Goal: Task Accomplishment & Management: Manage account settings

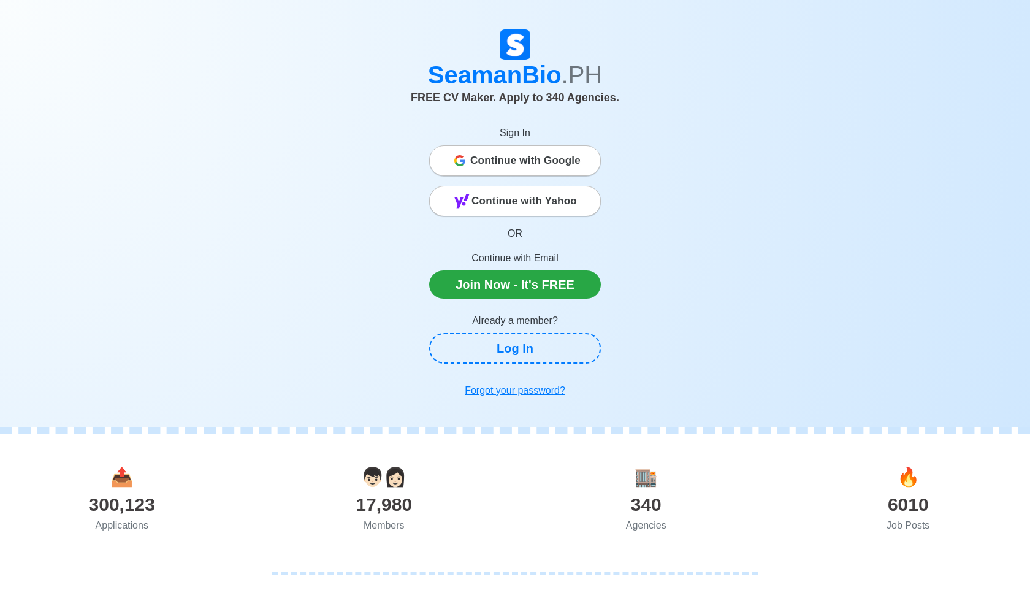
click at [552, 367] on div "Sign In Continue with Google Continue with Yahoo OR Continue with Email Join No…" at bounding box center [515, 257] width 172 height 292
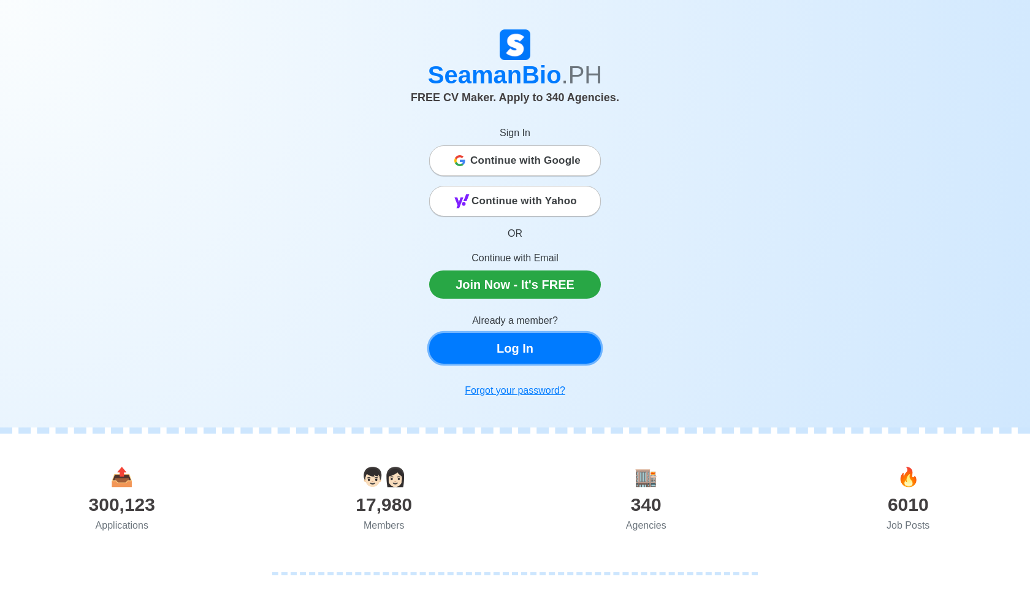
click at [555, 356] on link "Log In" at bounding box center [515, 348] width 172 height 31
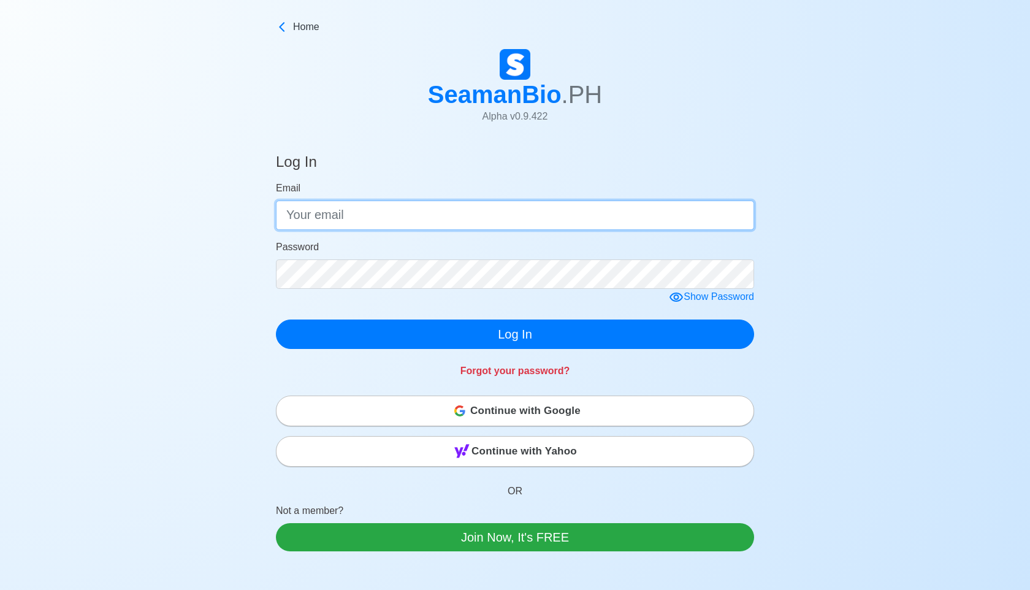
click at [528, 211] on input "Email" at bounding box center [515, 215] width 478 height 29
type input "[EMAIL_ADDRESS][DOMAIN_NAME]"
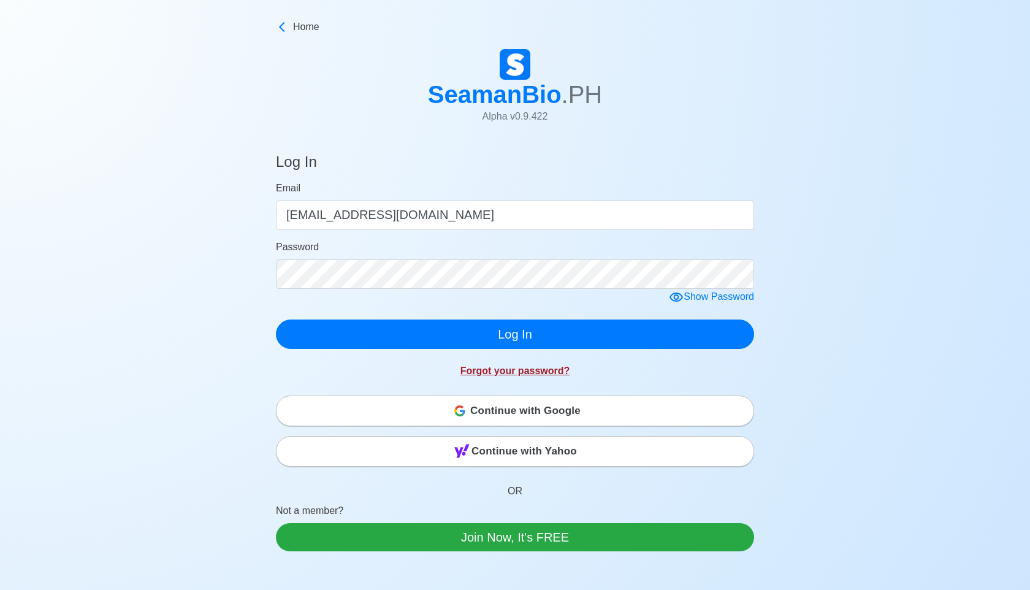
click at [532, 370] on link "Forgot your password?" at bounding box center [515, 370] width 110 height 10
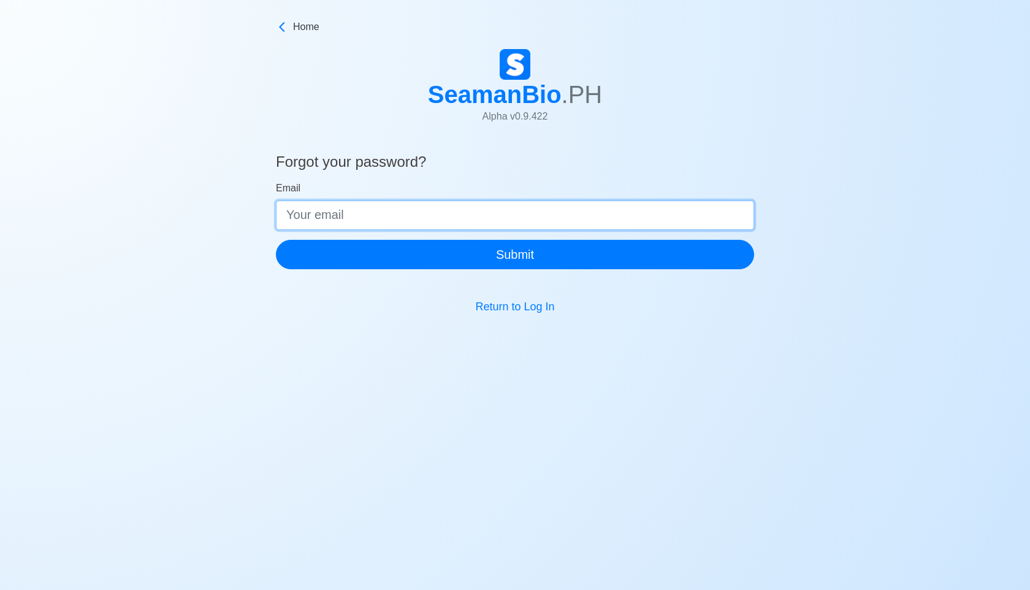
click at [483, 215] on input "Email" at bounding box center [515, 215] width 478 height 29
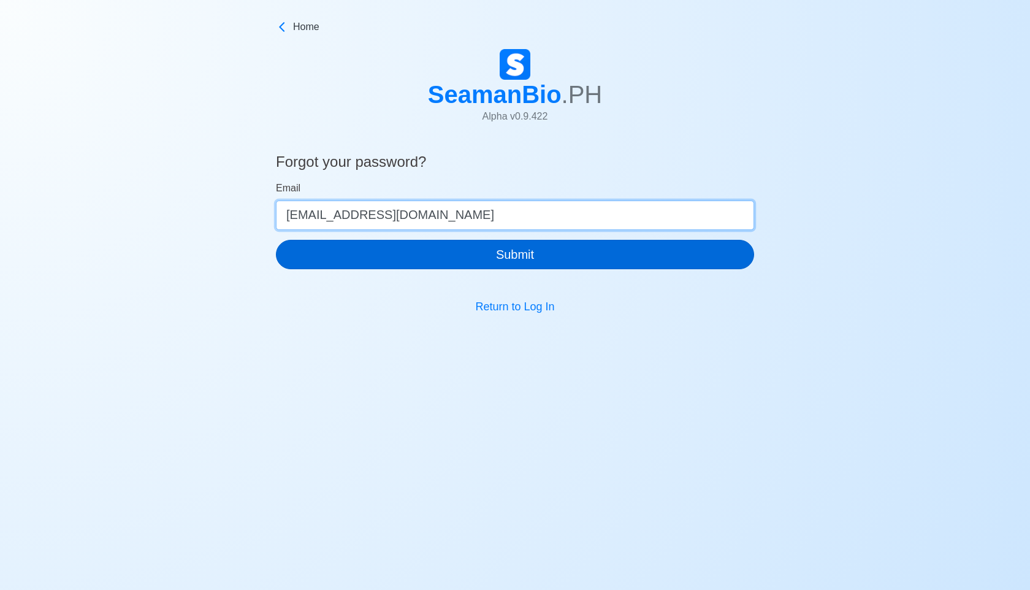
type input "[EMAIL_ADDRESS][DOMAIN_NAME]"
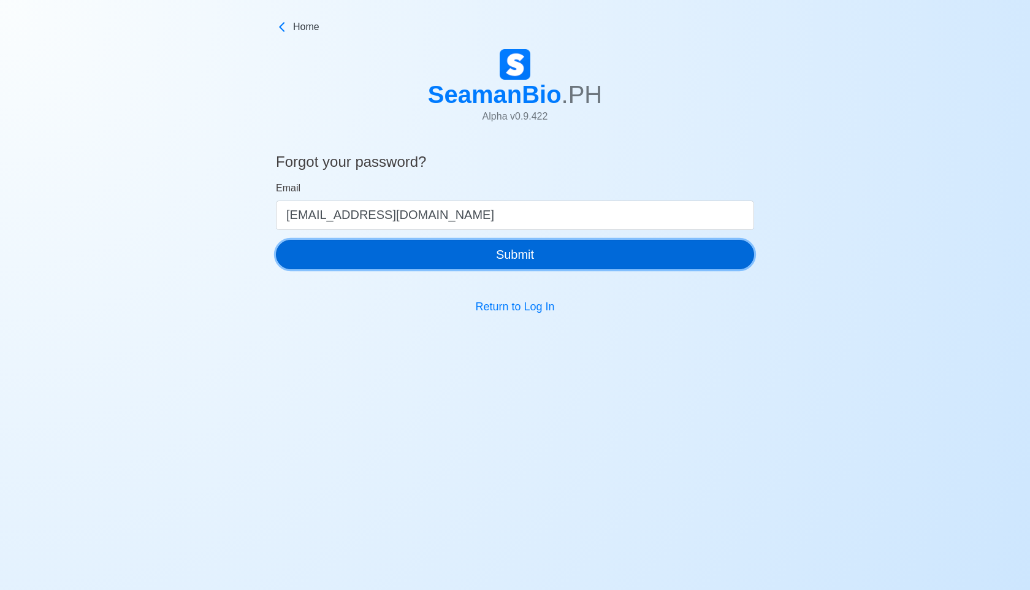
click at [506, 259] on button "Submit" at bounding box center [515, 254] width 478 height 29
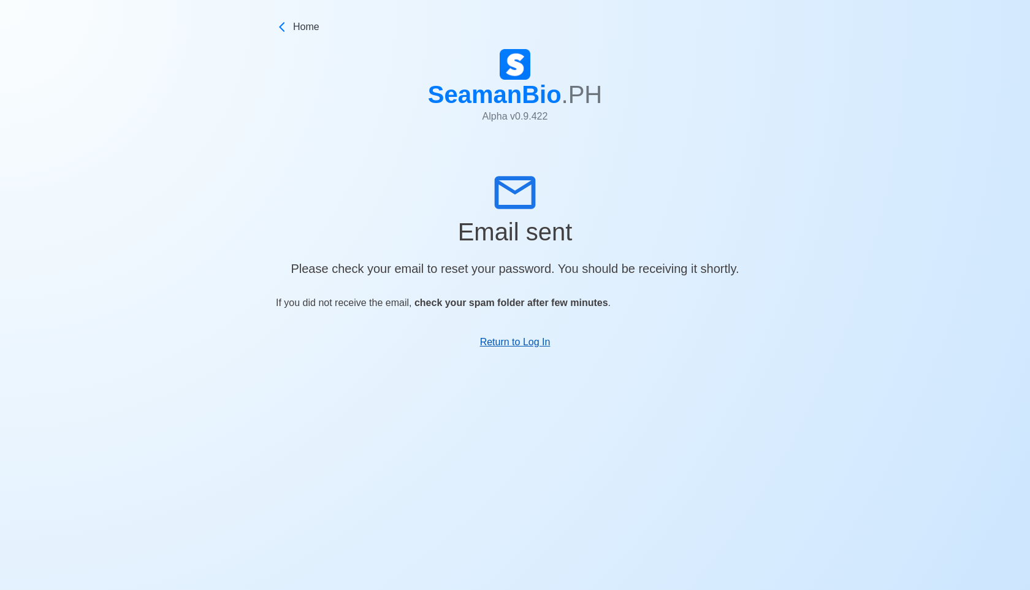
click at [511, 347] on link "Return to Log In" at bounding box center [515, 342] width 71 height 10
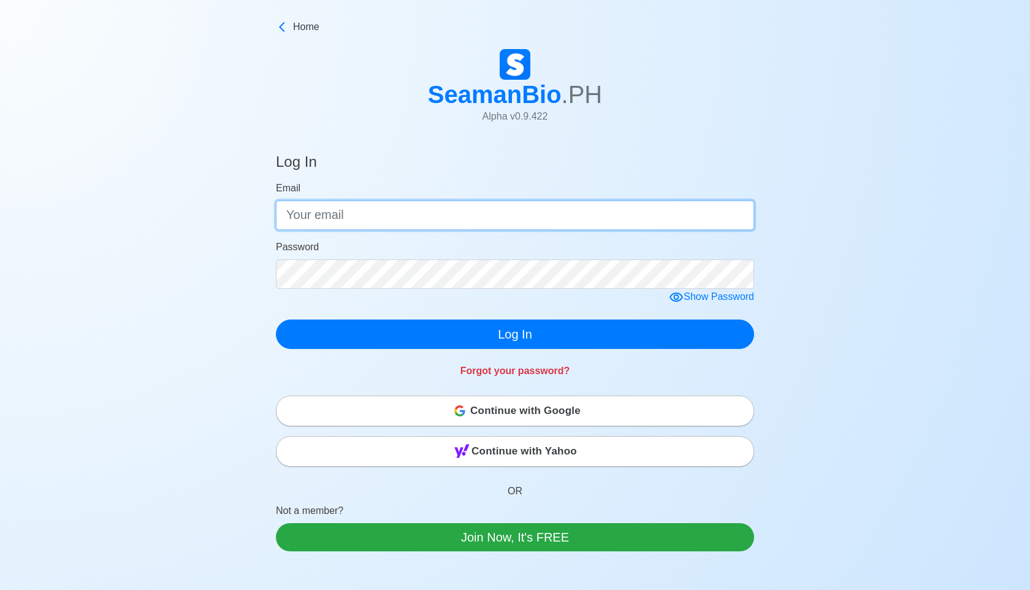
click at [378, 214] on input "Email" at bounding box center [515, 215] width 478 height 29
type input "[EMAIL_ADDRESS][DOMAIN_NAME]"
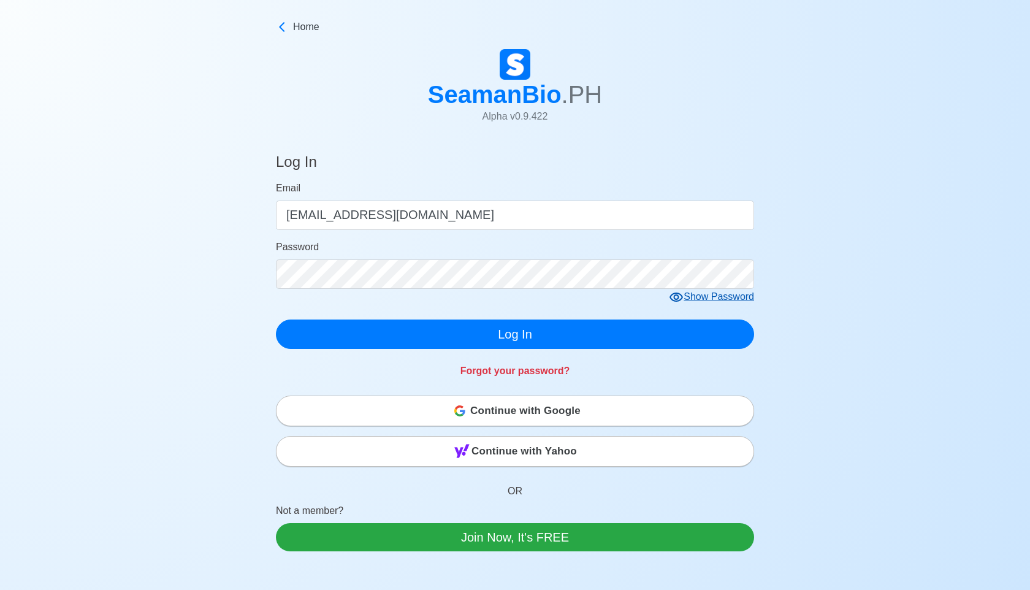
click at [674, 294] on form "Email [EMAIL_ADDRESS][DOMAIN_NAME] Password Show Password Log In" at bounding box center [515, 265] width 478 height 168
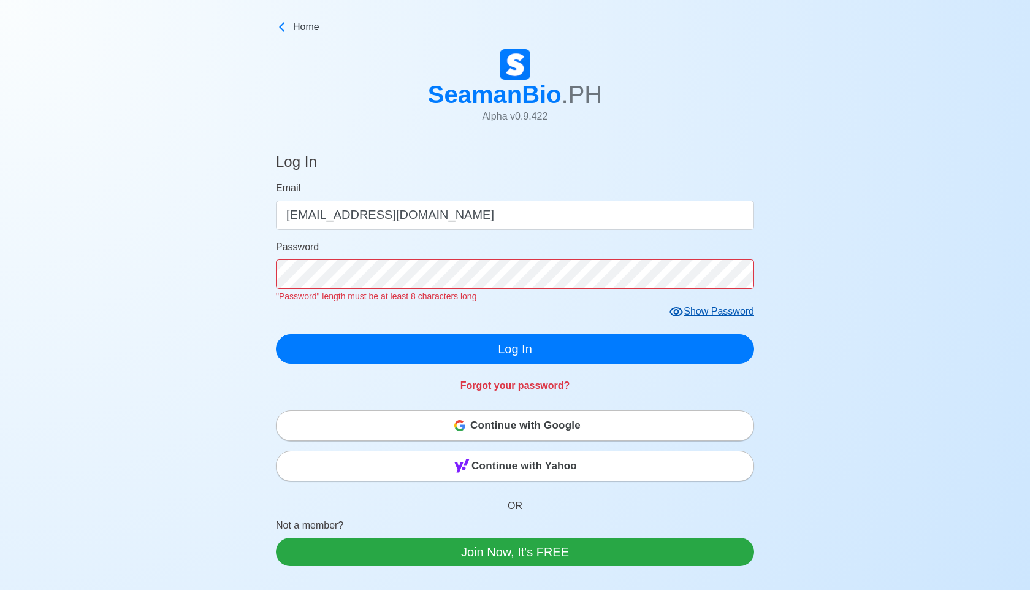
click at [676, 309] on icon at bounding box center [676, 312] width 15 height 15
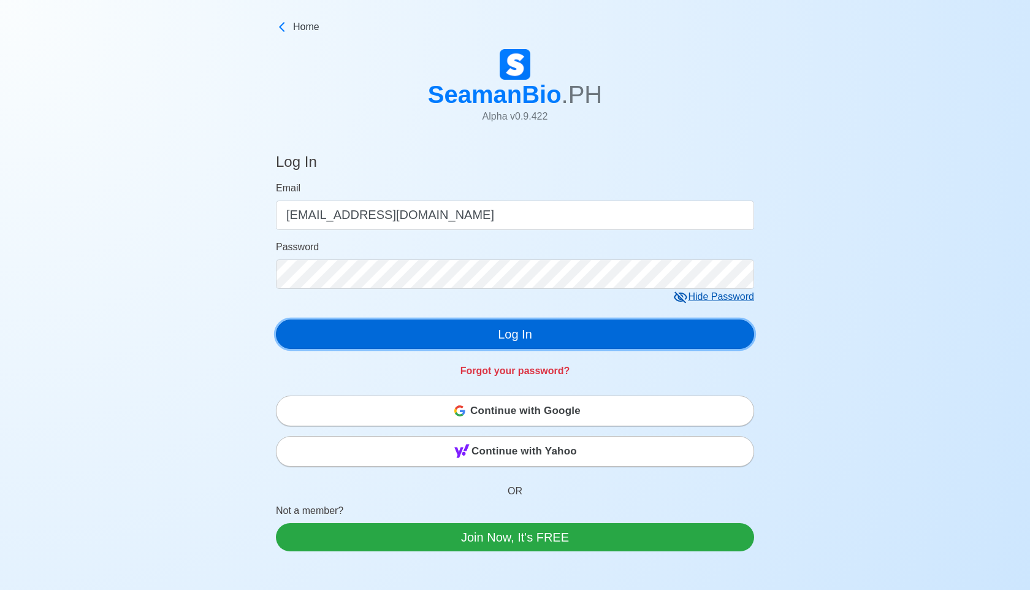
click at [411, 339] on button "Log In" at bounding box center [515, 333] width 478 height 29
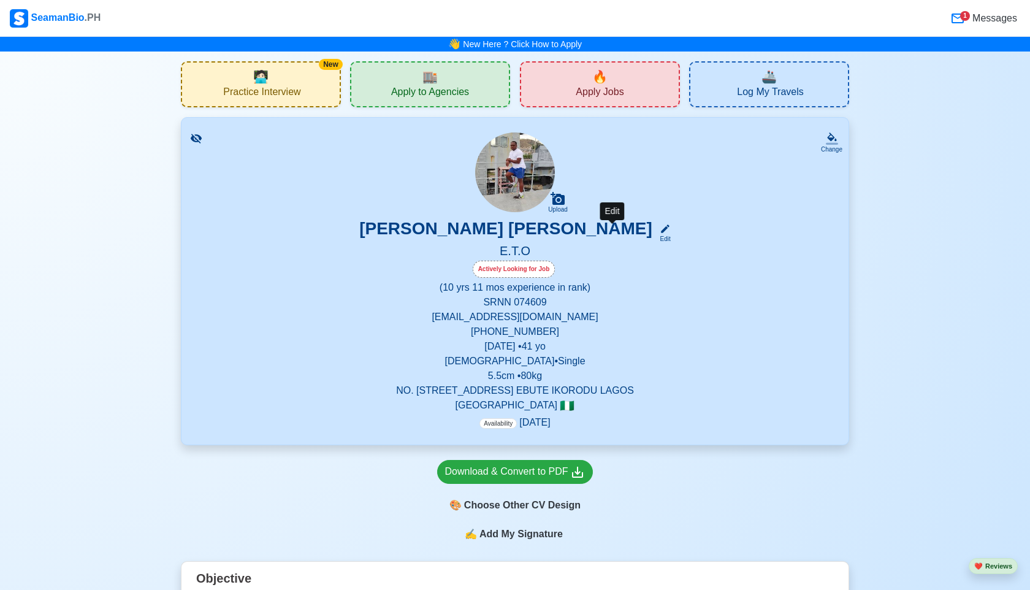
click at [655, 235] on div "Edit" at bounding box center [663, 238] width 16 height 9
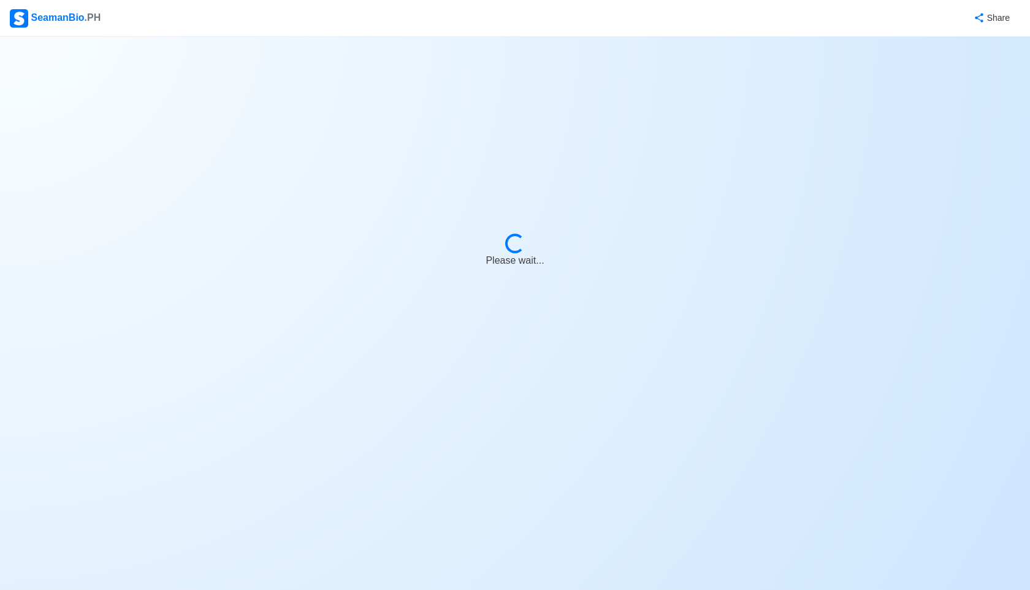
select select "Actively Looking for Job"
select select "Visible for Hiring"
select select "Single"
select select "[DEMOGRAPHIC_DATA]"
select select "NG"
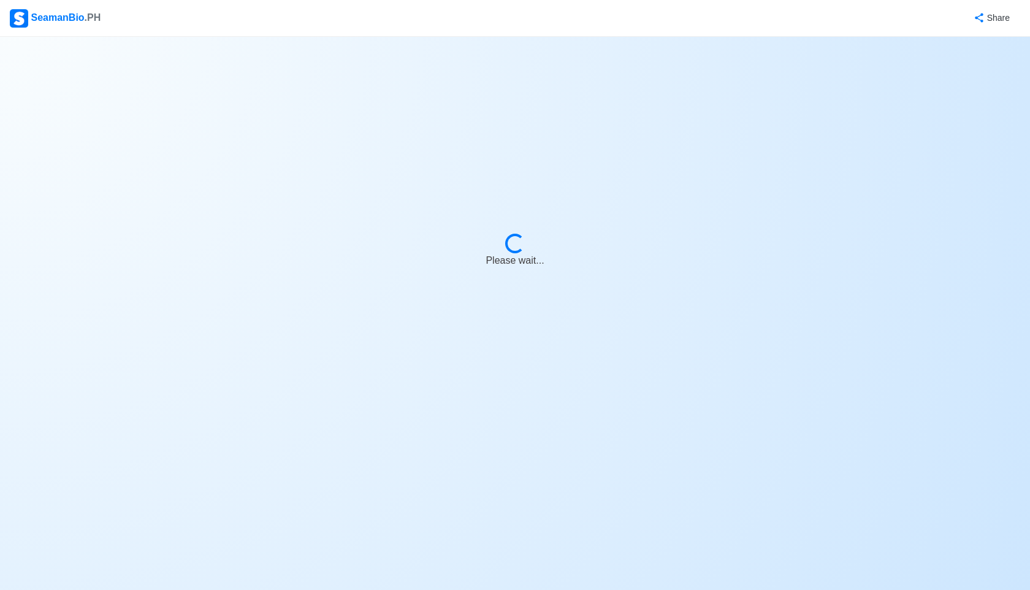
select select "10"
select select "11"
select select "4102441200000"
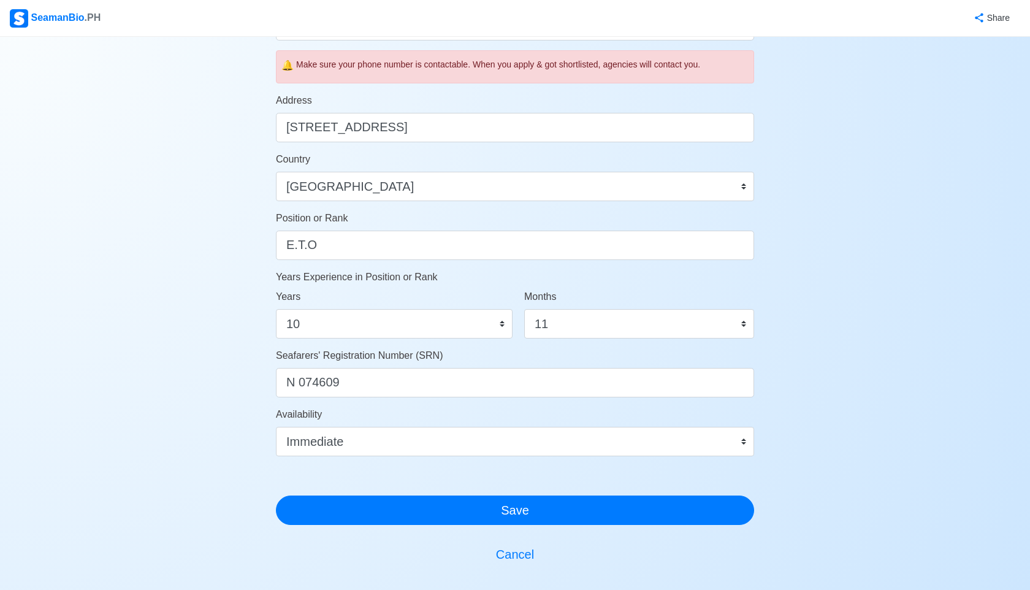
scroll to position [462, 0]
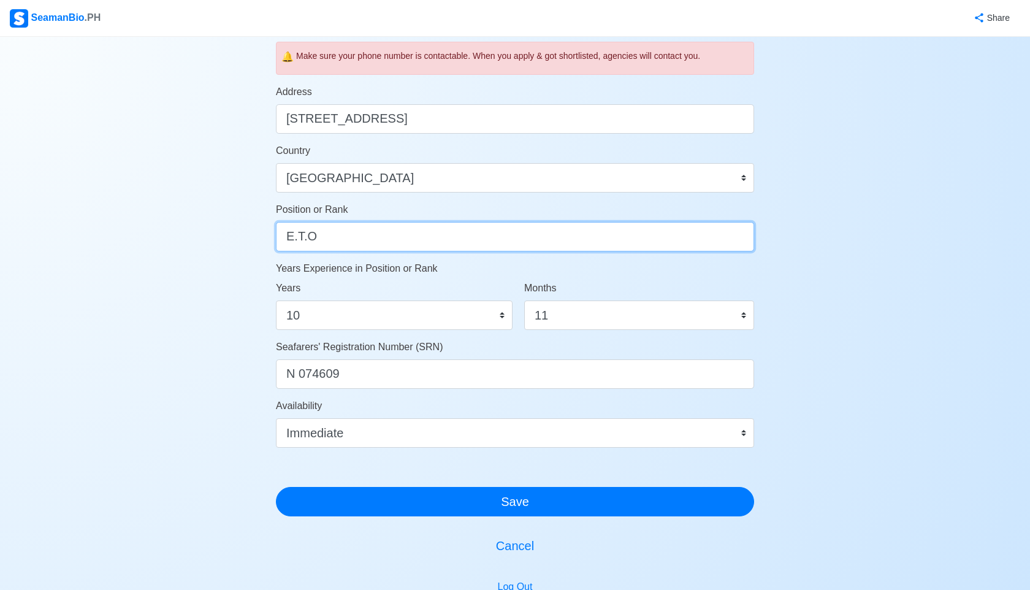
click at [570, 237] on input "E.T.O" at bounding box center [515, 236] width 478 height 29
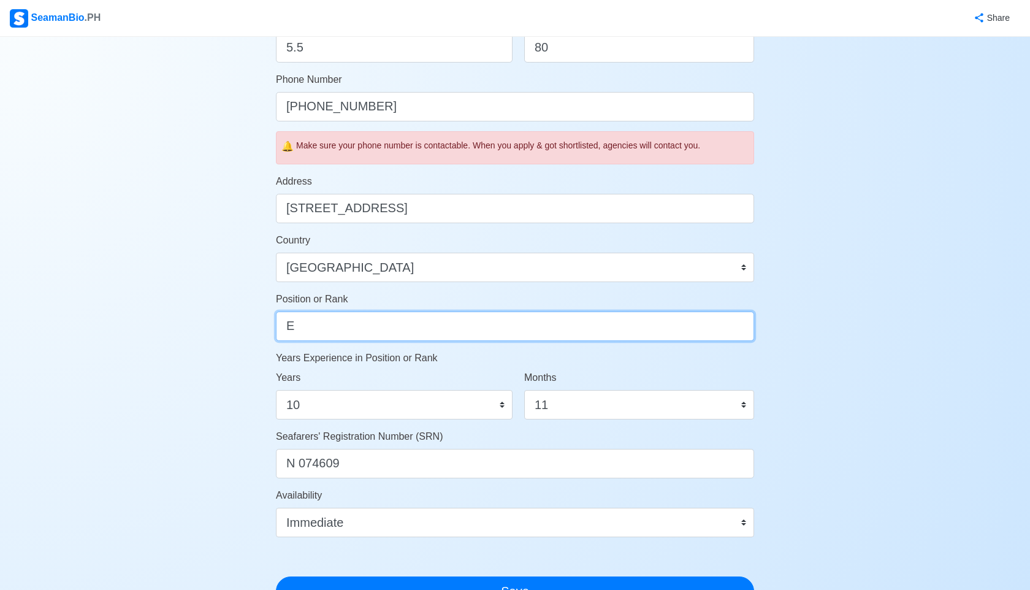
scroll to position [372, 0]
type input "ELECTRICIAN"
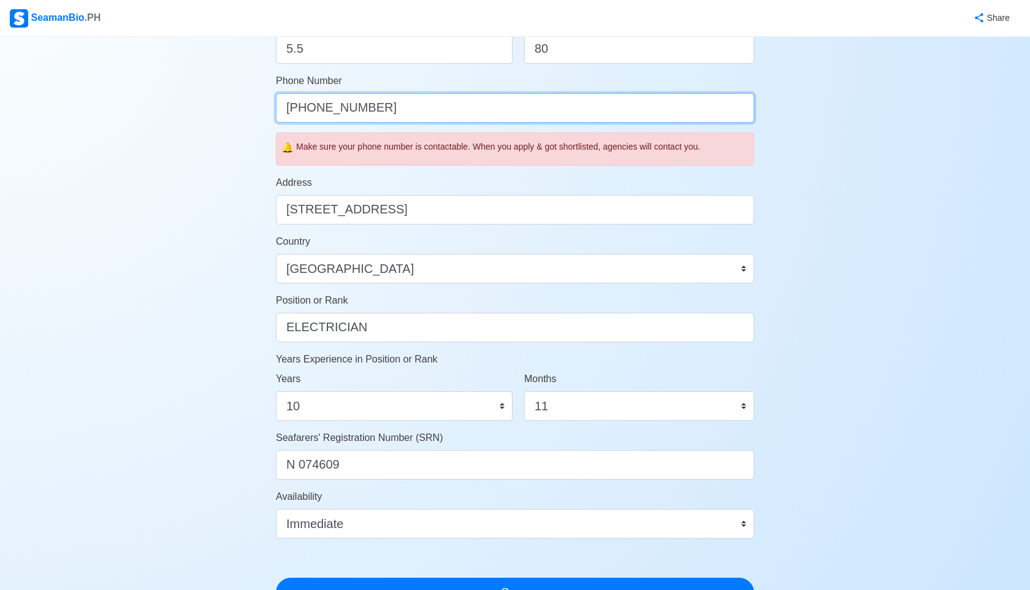
click at [392, 112] on input "[PHONE_NUMBER]" at bounding box center [515, 107] width 478 height 29
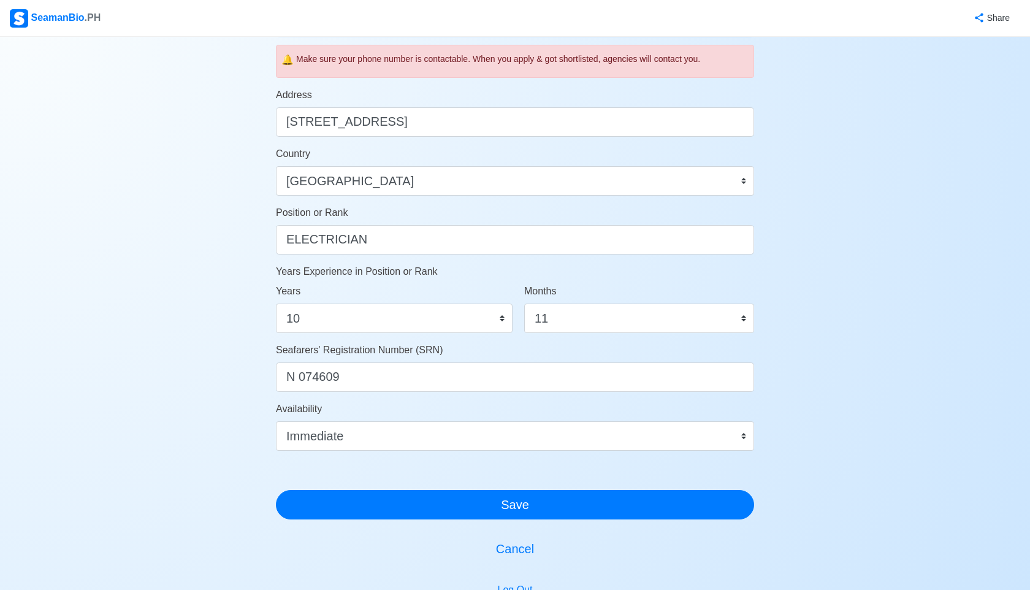
scroll to position [583, 0]
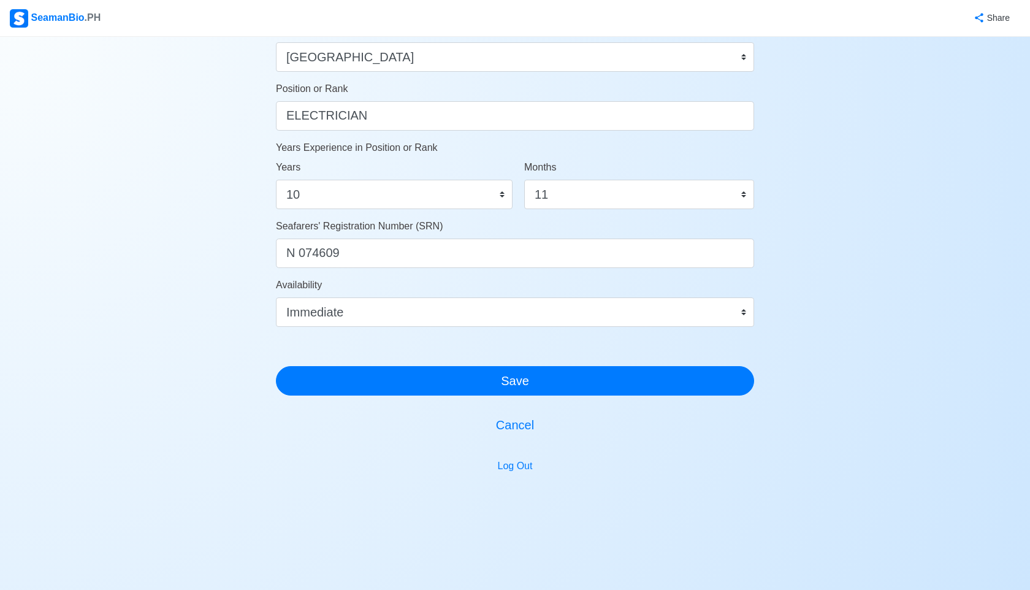
type input "[PHONE_NUMBER]"
click at [502, 397] on div "Account Setup 🗂️ Your Job Status Onboard Actively Looking for Job Not Looking f…" at bounding box center [515, 7] width 478 height 1088
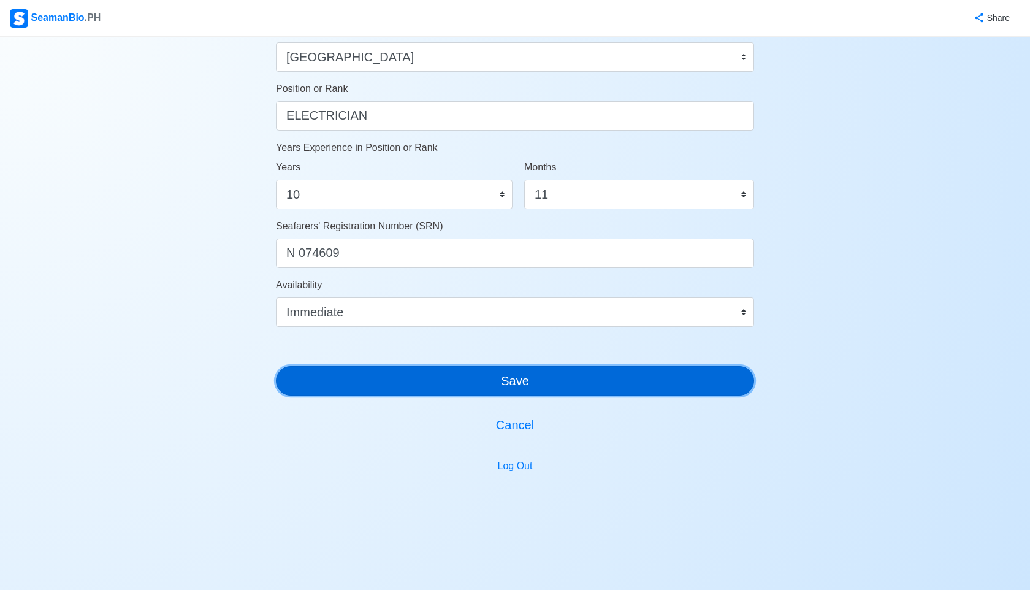
click at [519, 380] on button "Save" at bounding box center [515, 380] width 478 height 29
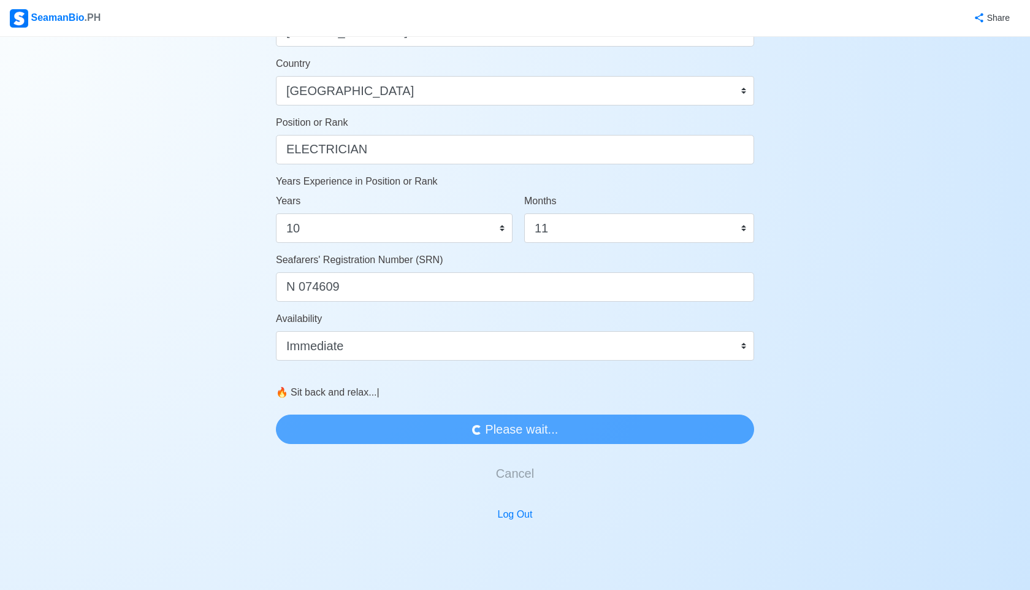
scroll to position [598, 0]
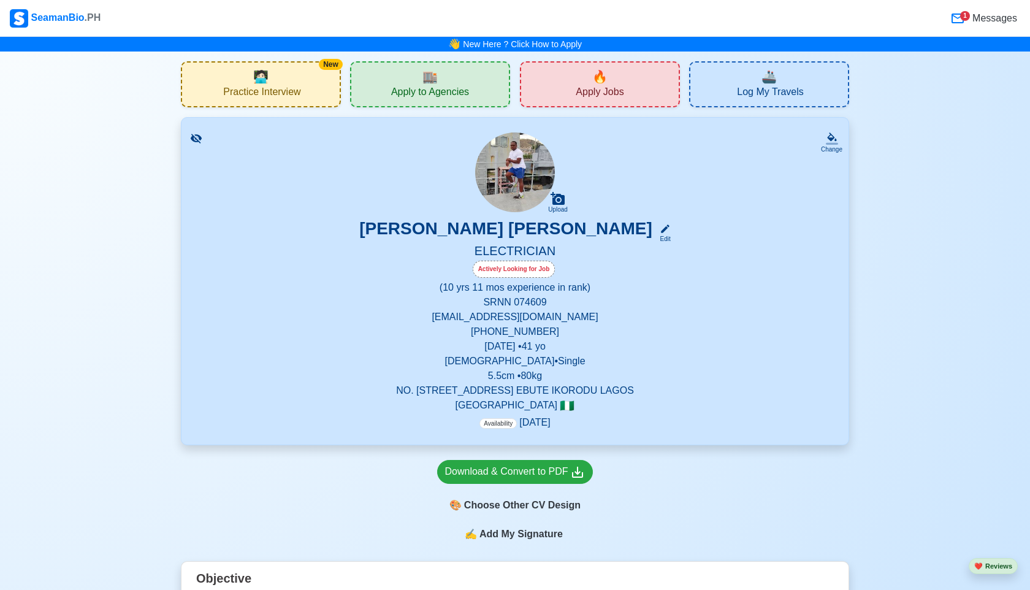
click at [468, 91] on span "Apply to Agencies" at bounding box center [430, 93] width 78 height 15
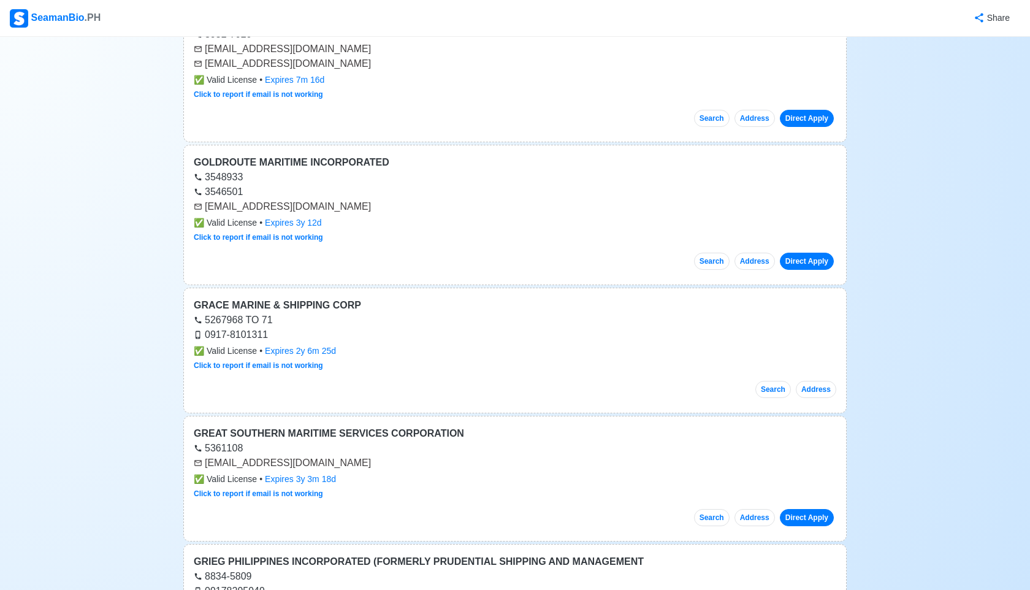
scroll to position [469, 0]
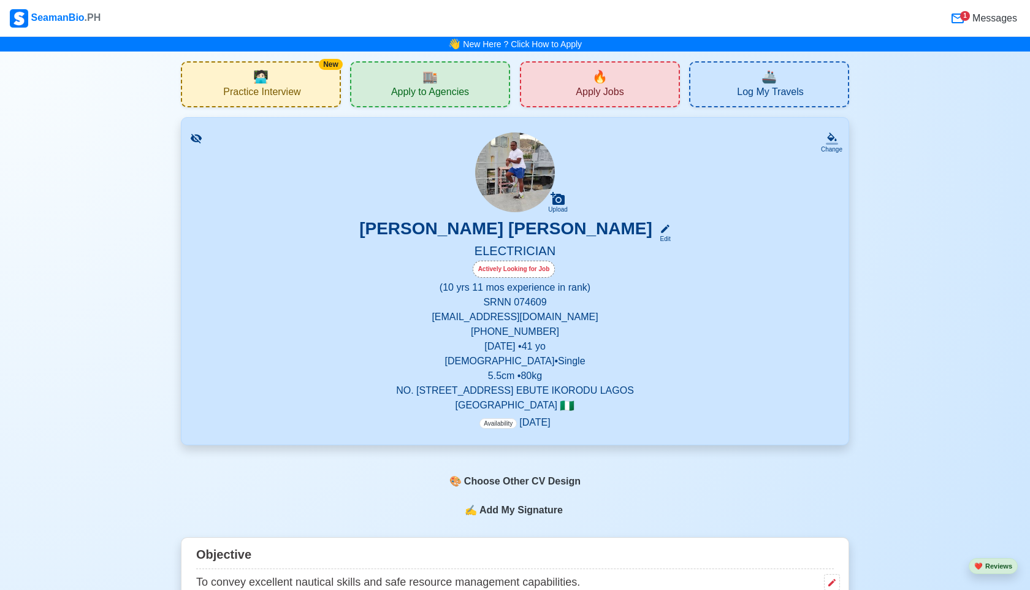
click at [581, 74] on div "🔥 Apply Jobs" at bounding box center [600, 84] width 160 height 46
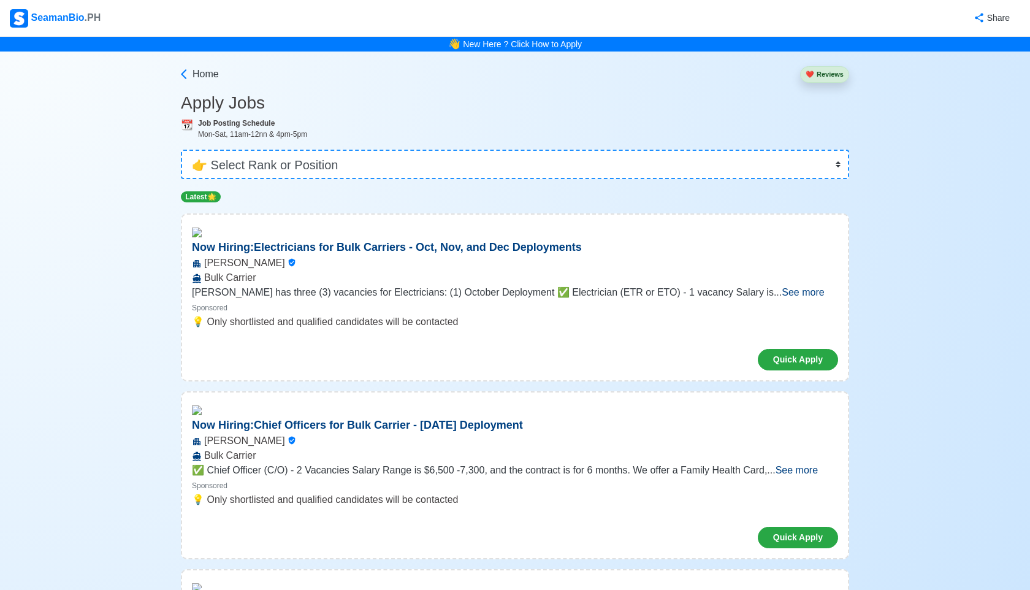
click at [349, 251] on p "Now Hiring: Electricians for Bulk Carriers - Oct, Nov, and Dec Deployments" at bounding box center [387, 247] width 410 height 17
click at [657, 316] on p "💡 Only shortlisted and qualified candidates will be contacted" at bounding box center [515, 322] width 646 height 15
click at [794, 367] on button "Quick Apply" at bounding box center [798, 359] width 80 height 21
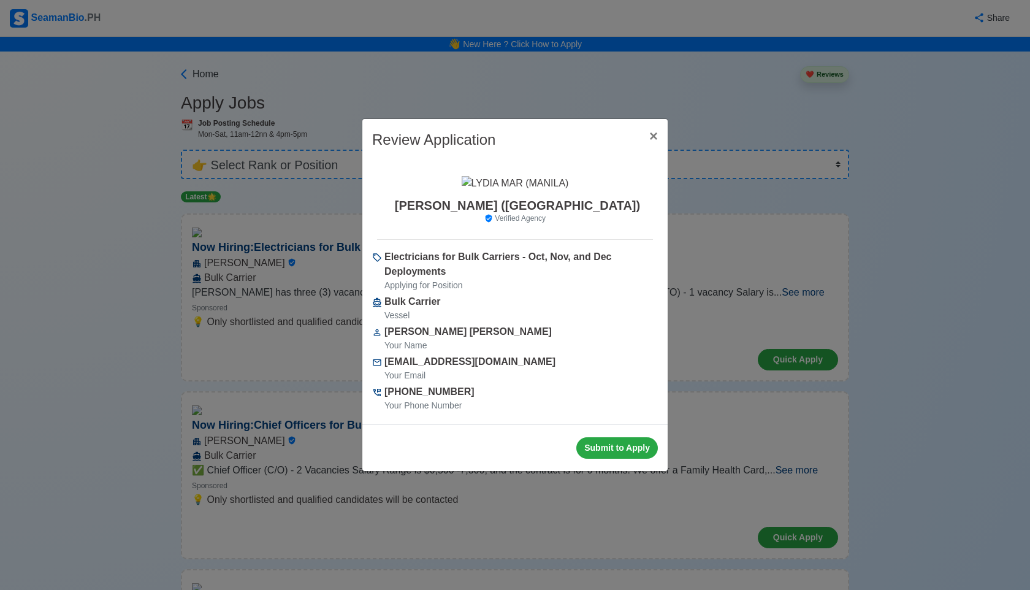
click at [697, 369] on div "Review Application × Close [PERSON_NAME] ([GEOGRAPHIC_DATA]) Verified Agency El…" at bounding box center [515, 295] width 1030 height 590
click at [655, 137] on span "×" at bounding box center [653, 136] width 9 height 17
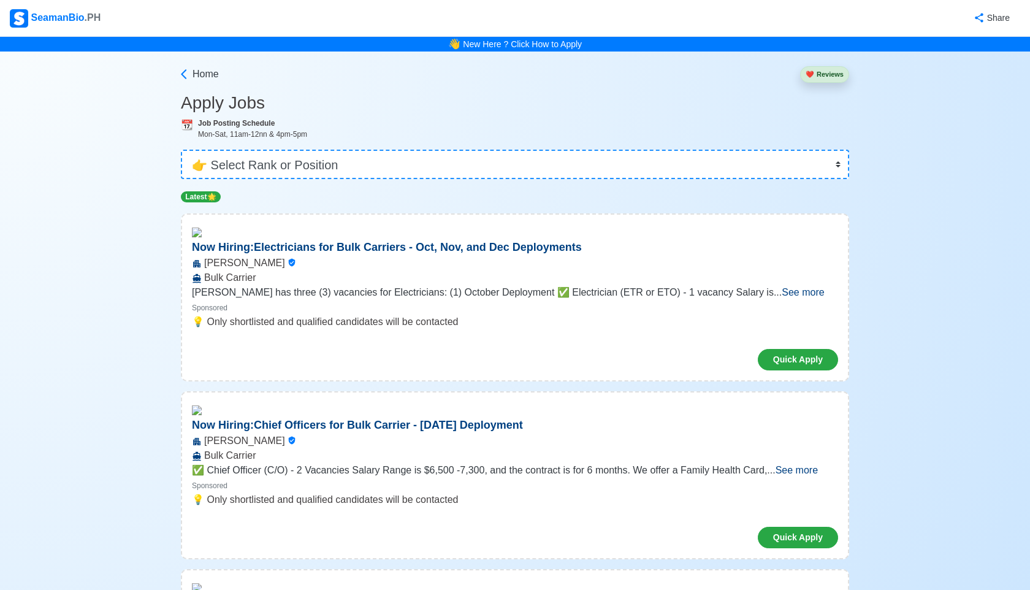
click at [795, 292] on span "See more" at bounding box center [803, 292] width 42 height 10
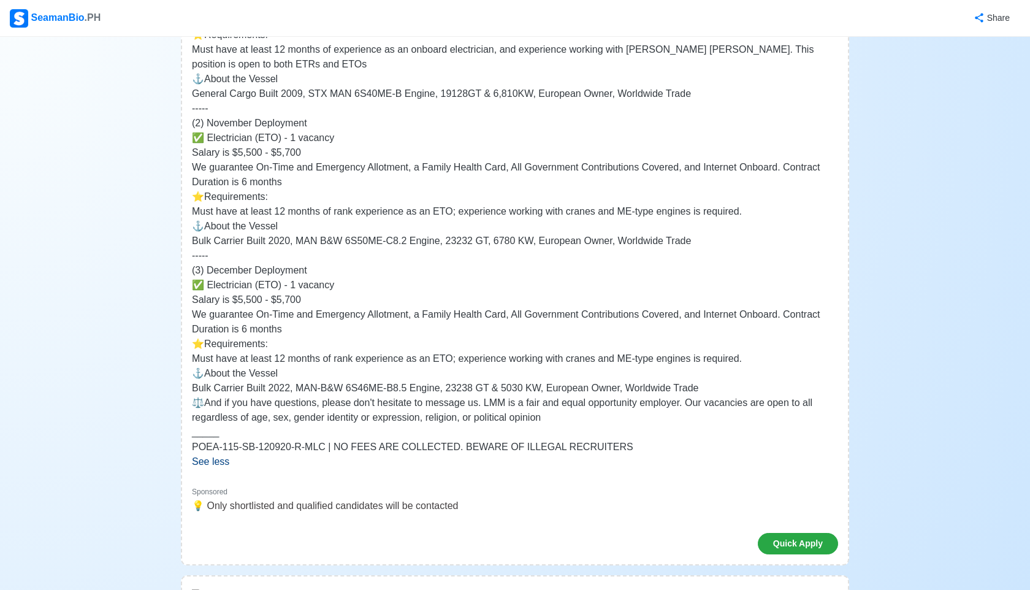
scroll to position [359, 0]
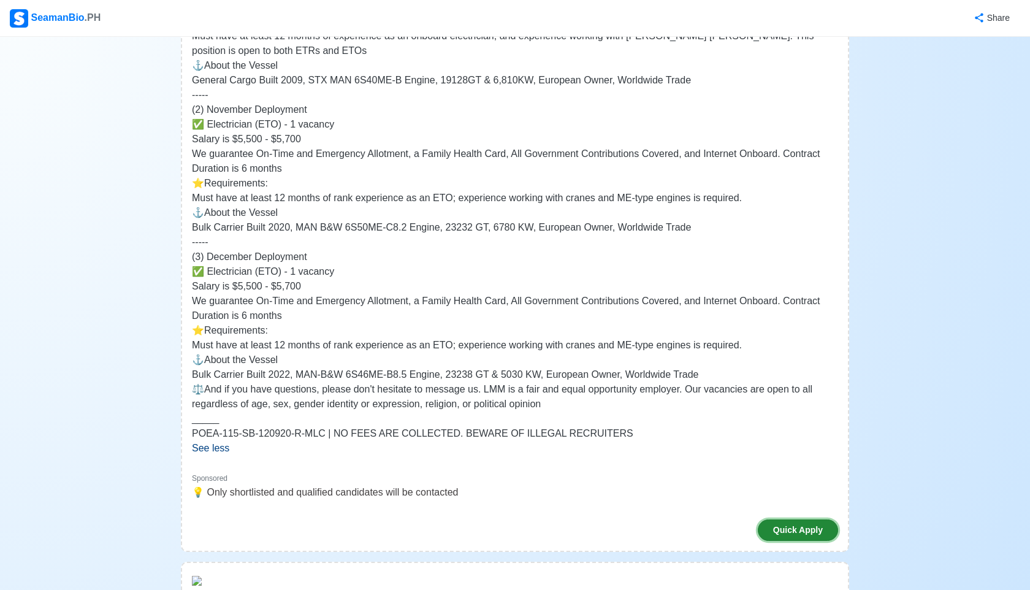
click at [776, 534] on button "Quick Apply" at bounding box center [798, 529] width 80 height 21
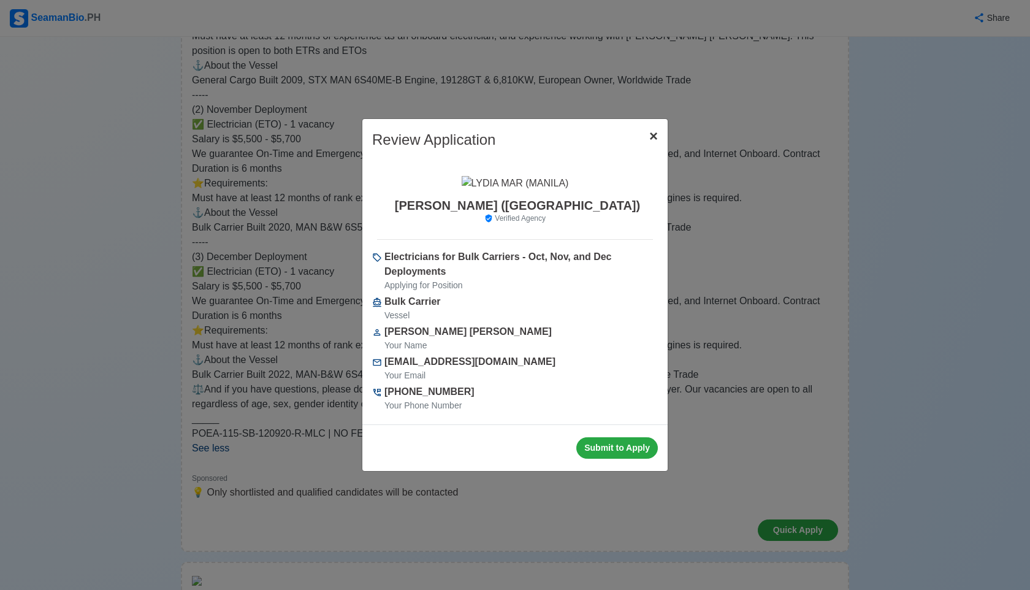
click at [653, 139] on span "×" at bounding box center [653, 136] width 9 height 17
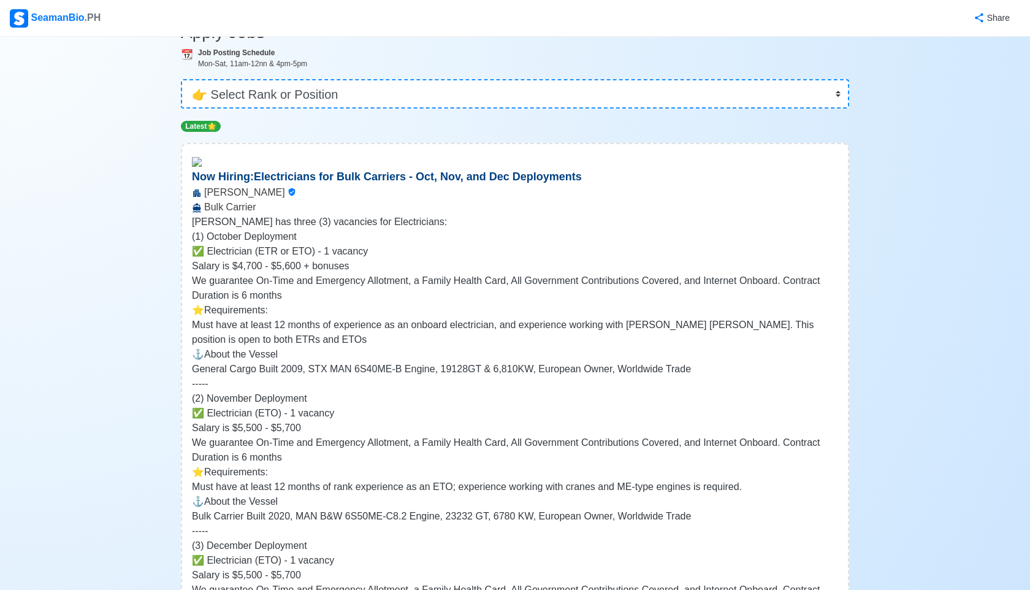
scroll to position [0, 0]
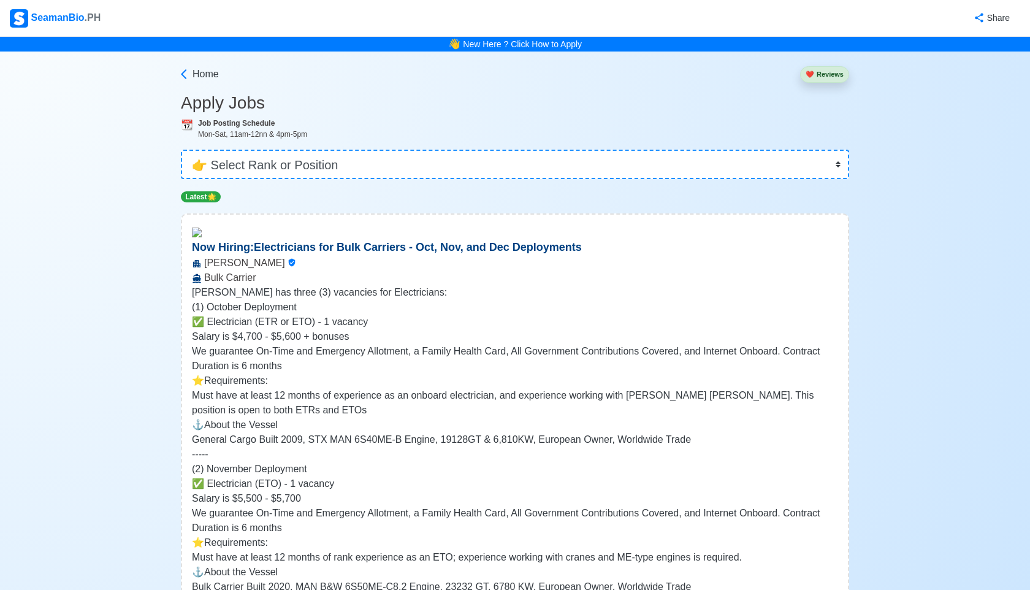
click at [221, 74] on div "Home ❤️ Reviews" at bounding box center [515, 72] width 668 height 41
click at [202, 68] on span "Home" at bounding box center [206, 74] width 26 height 15
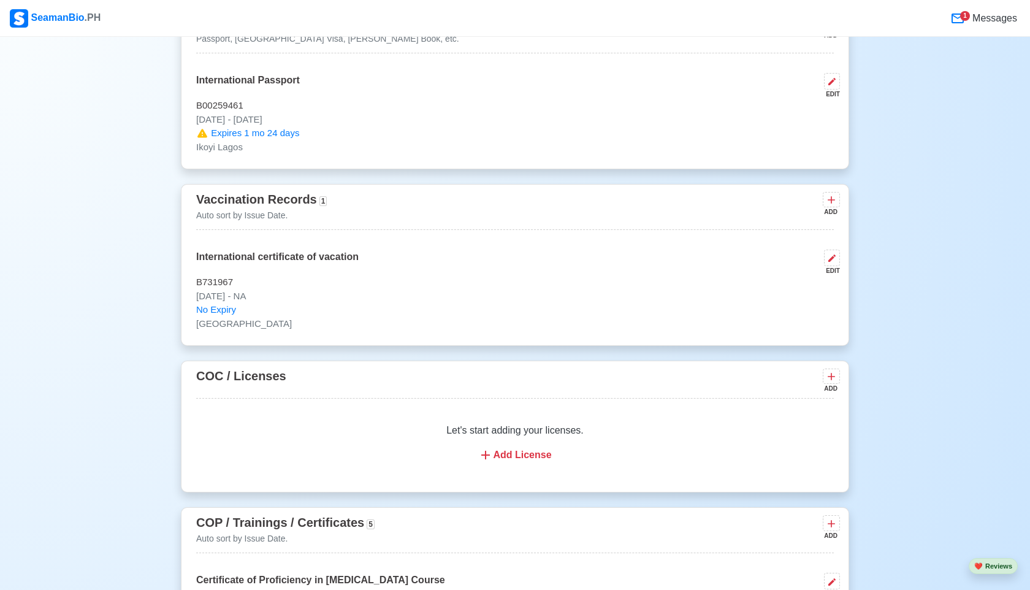
scroll to position [990, 0]
click at [831, 78] on icon at bounding box center [831, 80] width 7 height 7
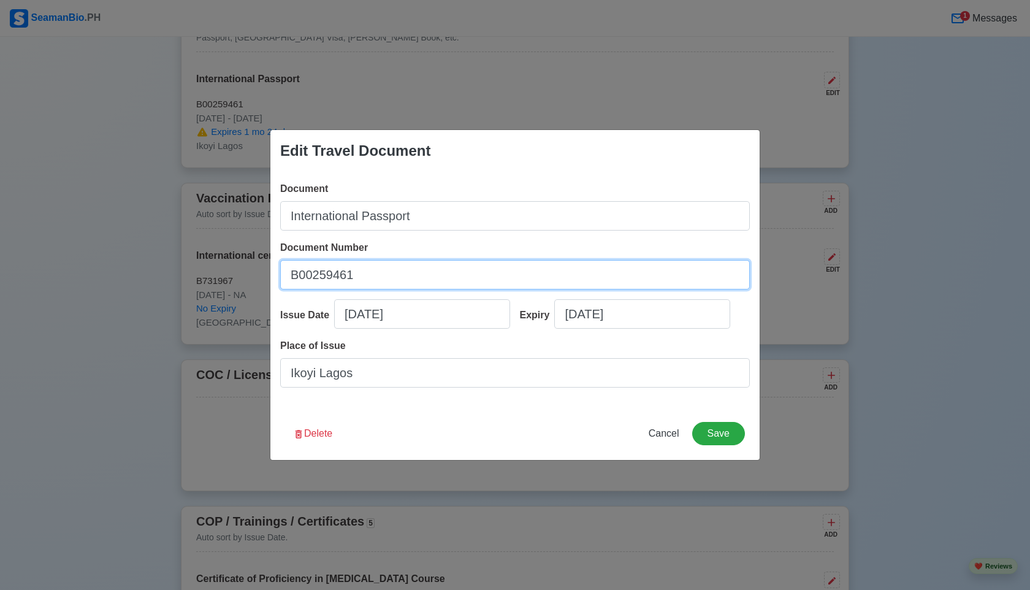
click at [472, 262] on input "B00259461" at bounding box center [515, 274] width 470 height 29
click at [378, 282] on input "B00259461" at bounding box center [515, 274] width 470 height 29
type input "B"
type input "B51744909"
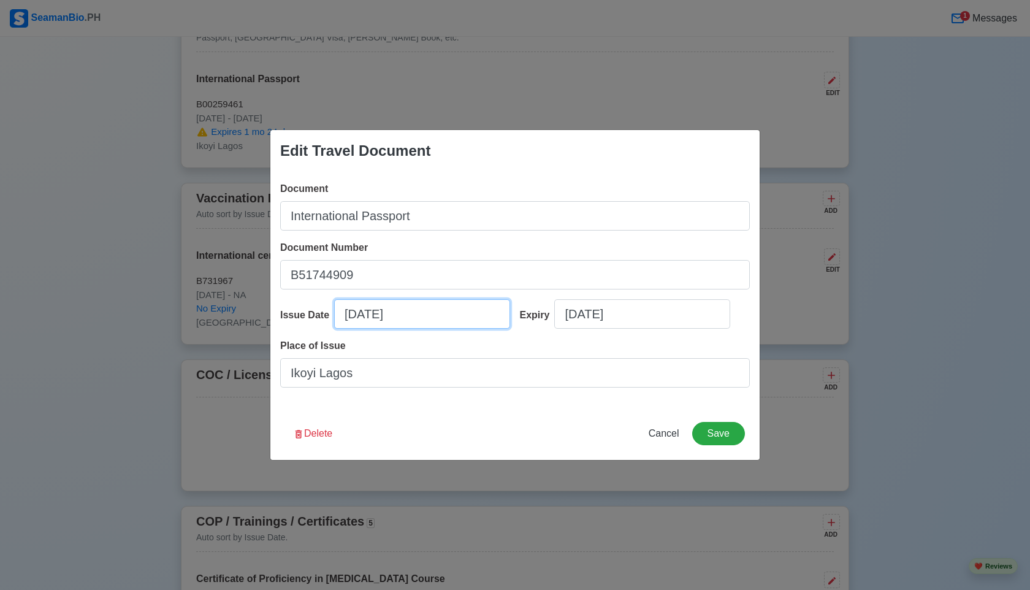
select select "****"
select select "********"
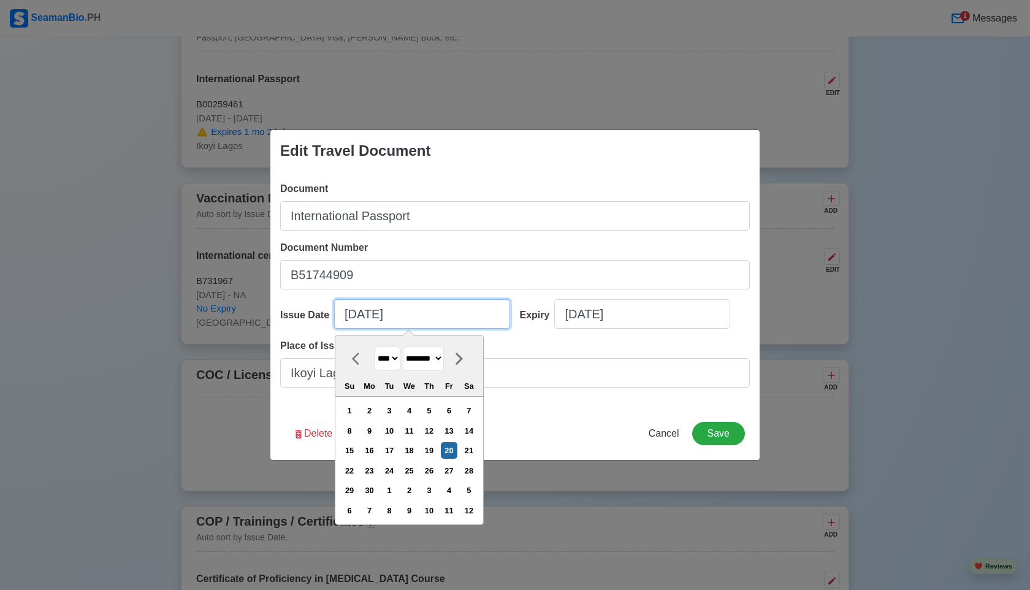
click at [441, 317] on input "[DATE]" at bounding box center [422, 313] width 176 height 29
click at [414, 467] on div "25" at bounding box center [409, 470] width 17 height 17
type input "[DATE]"
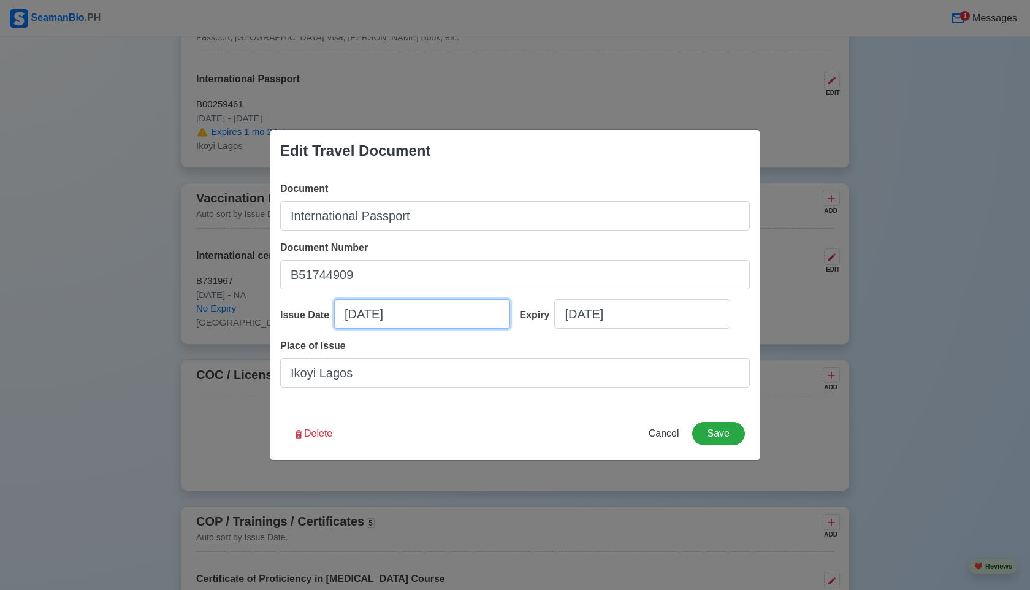
click at [432, 315] on input "[DATE]" at bounding box center [422, 313] width 176 height 29
select select "****"
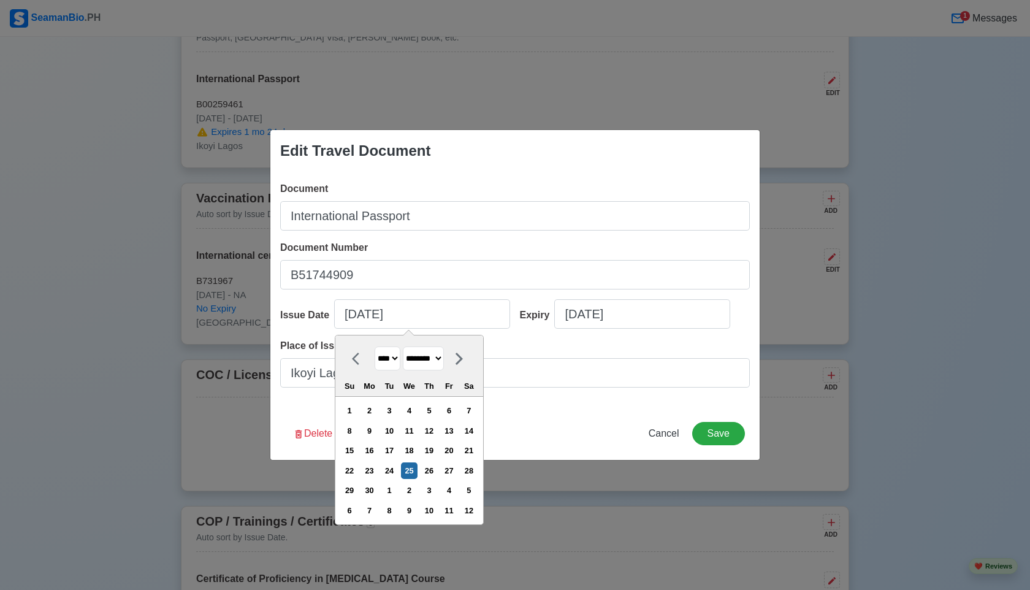
click at [444, 356] on select "******* ******** ***** ***** *** **** **** ****** ********* ******* ******** **…" at bounding box center [423, 358] width 41 height 24
select select "*********"
click at [408, 346] on select "******* ******** ***** ***** *** **** **** ****** ********* ******* ******** **…" at bounding box center [423, 358] width 41 height 24
click at [397, 360] on select "**** **** **** **** **** **** **** **** **** **** **** **** **** **** **** ****…" at bounding box center [388, 358] width 26 height 24
select select "****"
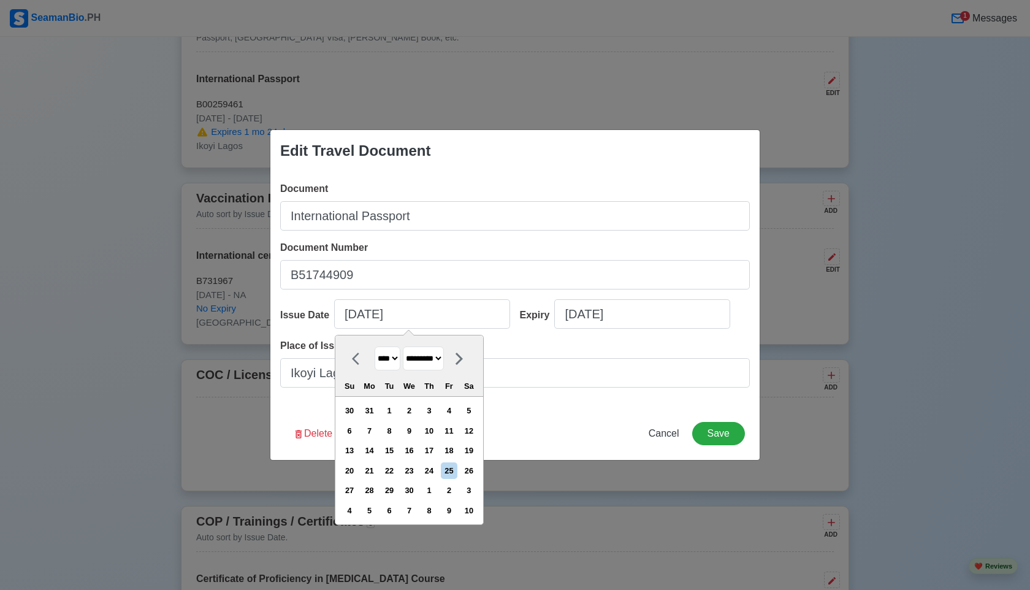
click at [375, 346] on select "**** **** **** **** **** **** **** **** **** **** **** **** **** **** **** ****…" at bounding box center [388, 358] width 26 height 24
click at [437, 463] on div "25" at bounding box center [429, 470] width 17 height 17
type input "[DATE]"
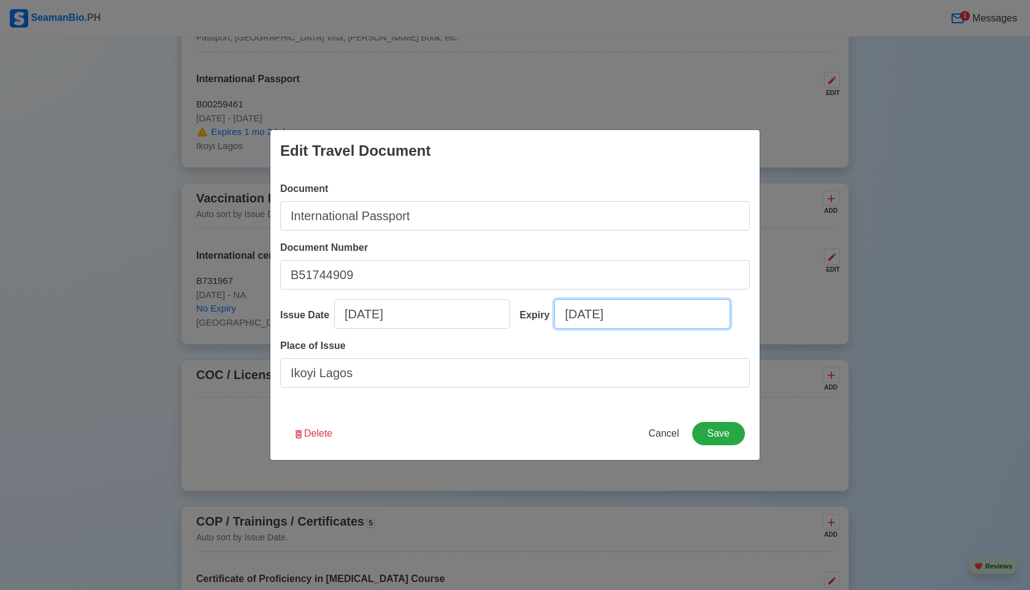
click at [631, 313] on input "[DATE]" at bounding box center [642, 313] width 176 height 29
select select "****"
select select "********"
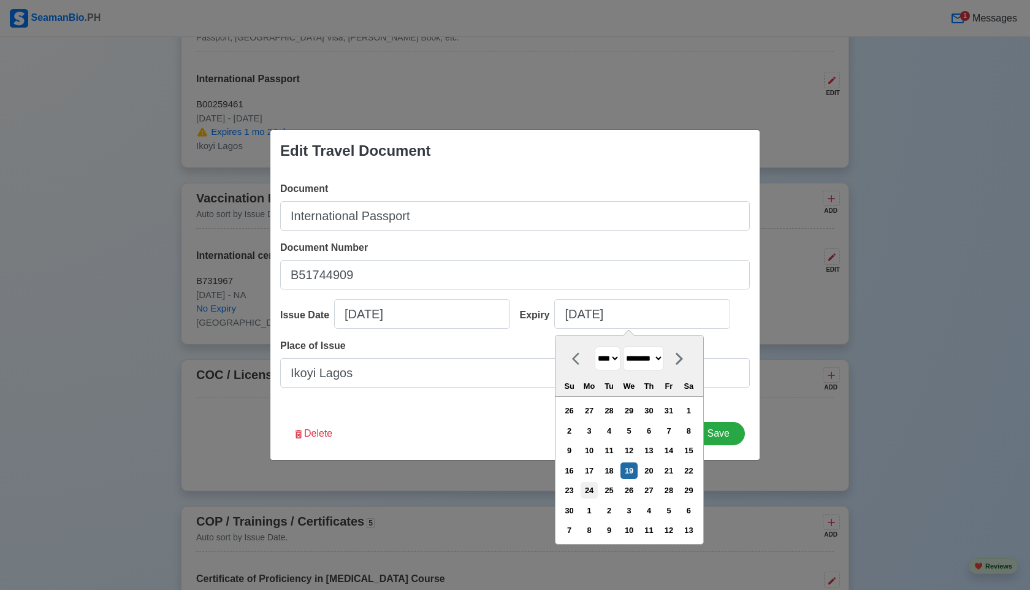
click at [597, 490] on div "24" at bounding box center [589, 490] width 17 height 17
type input "[DATE]"
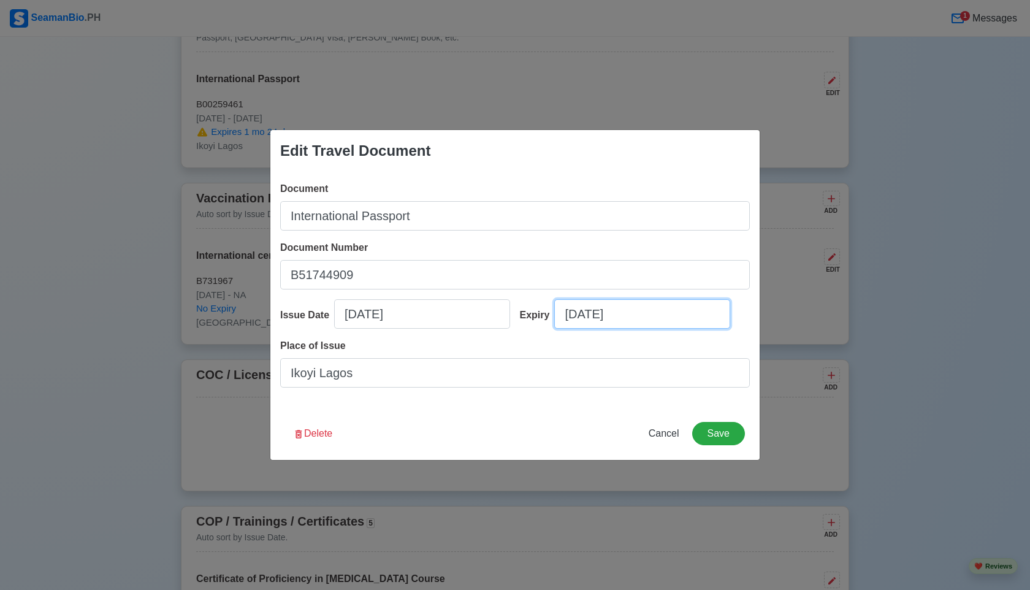
click at [686, 318] on input "[DATE]" at bounding box center [642, 313] width 176 height 29
select select "****"
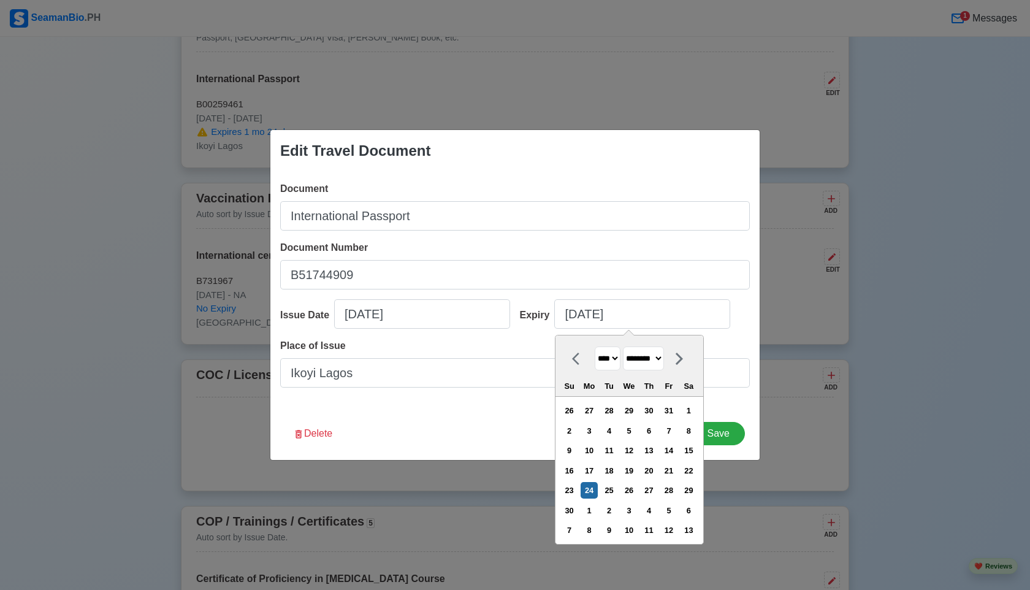
click at [664, 353] on select "******* ******** ***** ***** *** **** **** ****** ********* ******* ******** **…" at bounding box center [643, 358] width 41 height 24
select select "*********"
click at [628, 346] on select "******* ******** ***** ***** *** **** **** ****** ********* ******* ******** **…" at bounding box center [643, 358] width 41 height 24
click at [617, 353] on select "**** **** **** **** **** **** **** **** **** **** **** **** **** **** **** ****…" at bounding box center [608, 358] width 26 height 24
select select "****"
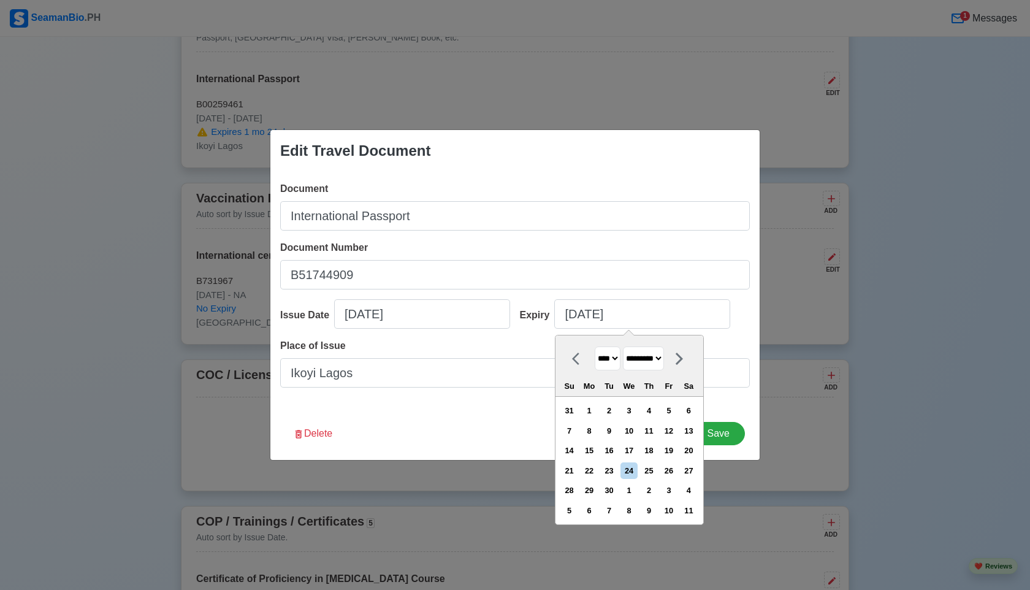
click at [595, 346] on select "**** **** **** **** **** **** **** **** **** **** **** **** **** **** **** ****…" at bounding box center [608, 358] width 26 height 24
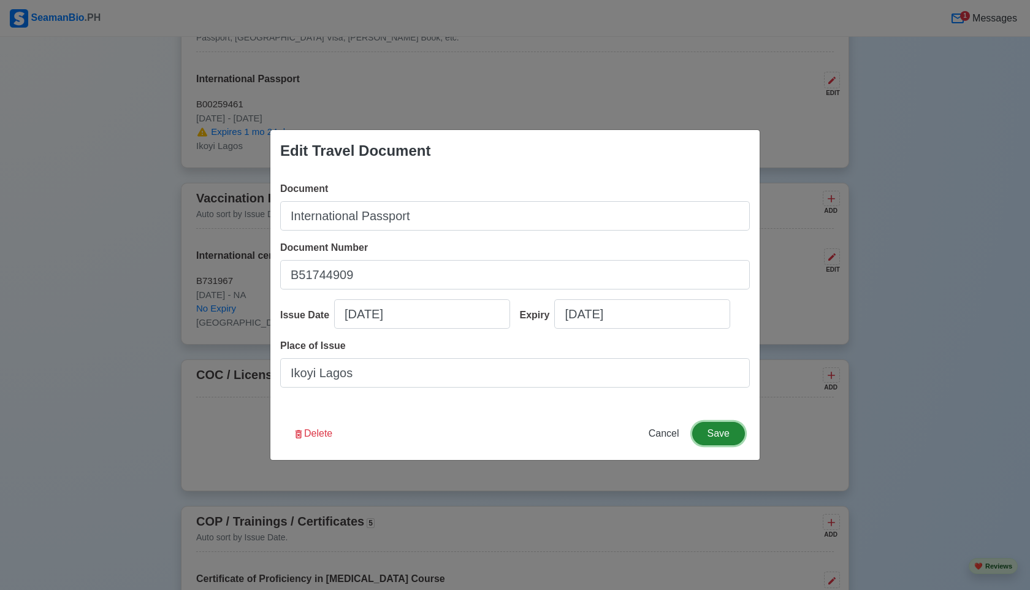
click at [733, 434] on button "Save" at bounding box center [718, 433] width 53 height 23
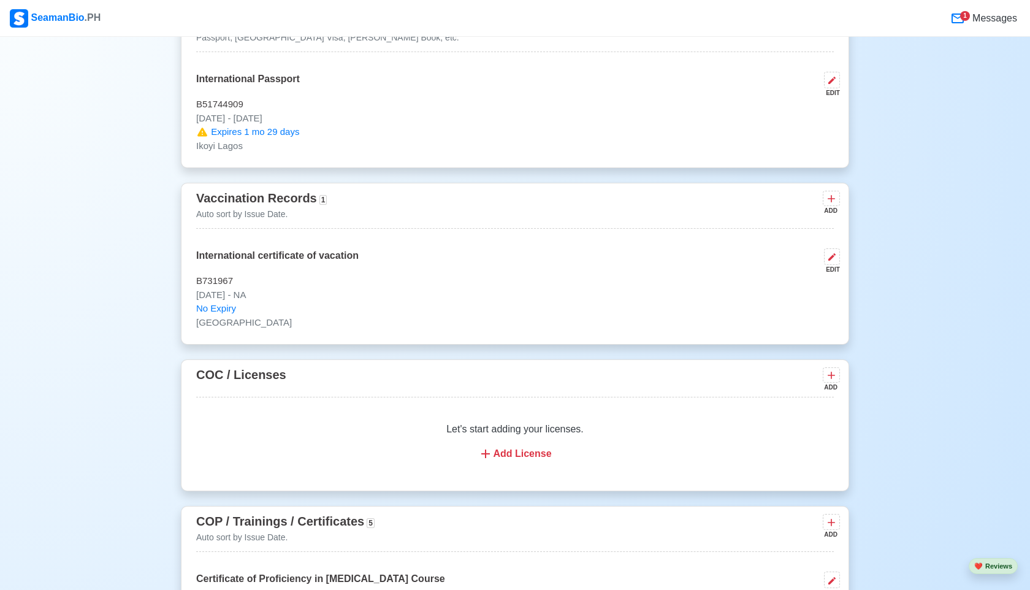
scroll to position [964, 0]
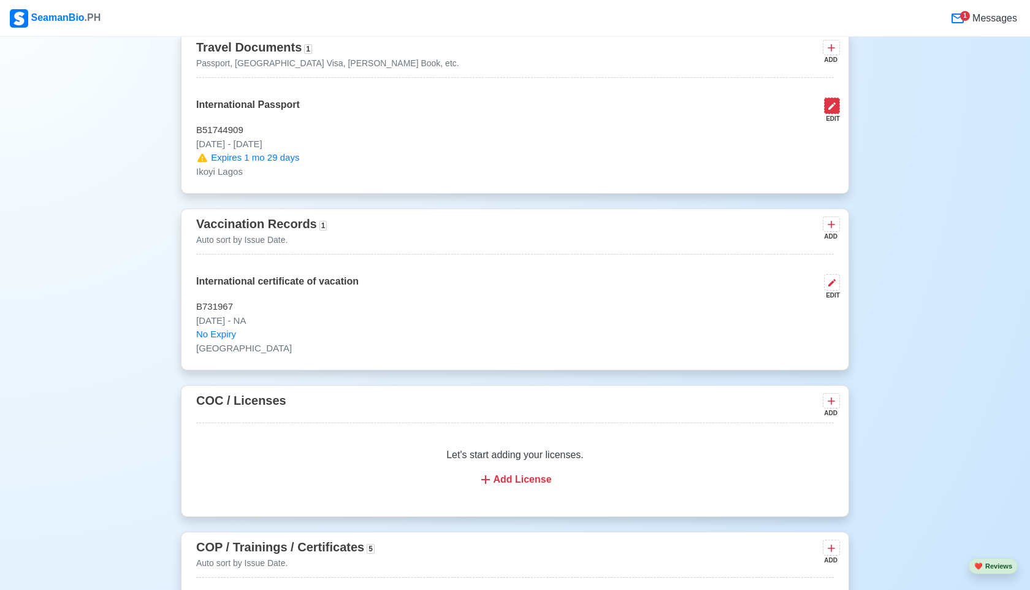
click at [835, 106] on icon at bounding box center [832, 106] width 10 height 10
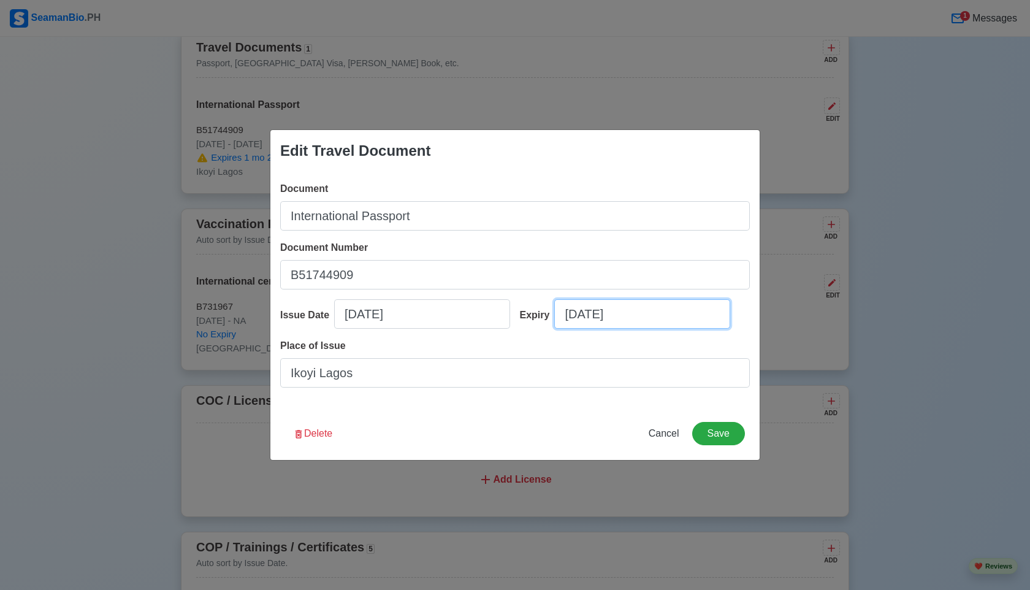
select select "****"
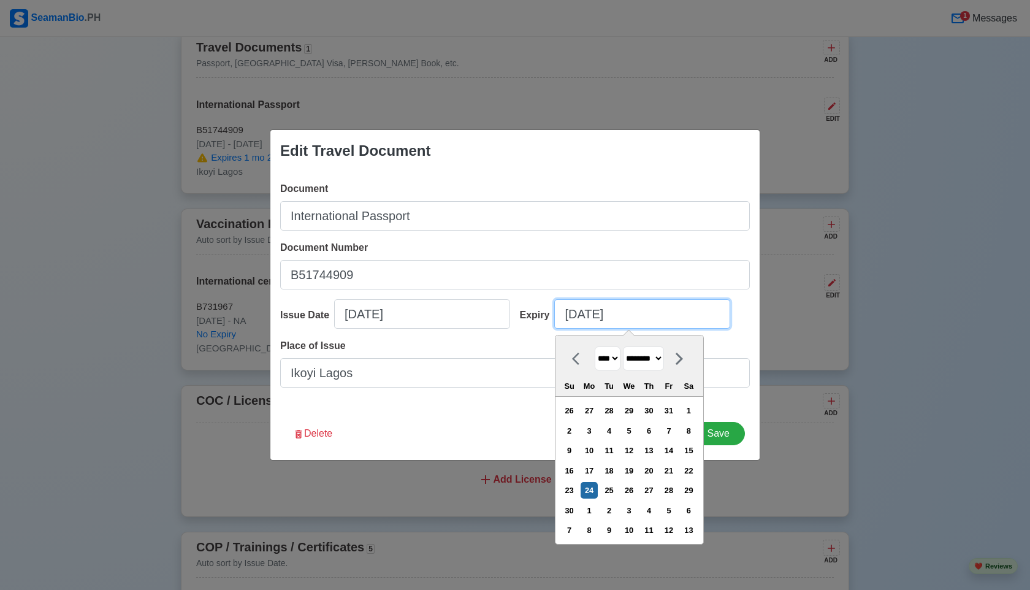
click at [641, 322] on input "[DATE]" at bounding box center [642, 313] width 176 height 29
click at [664, 357] on select "******* ******** ***** ***** *** **** **** ****** ********* ******* ******** **…" at bounding box center [643, 358] width 41 height 24
select select "*********"
click at [628, 346] on select "******* ******** ***** ***** *** **** **** ****** ********* ******* ******** **…" at bounding box center [643, 358] width 41 height 24
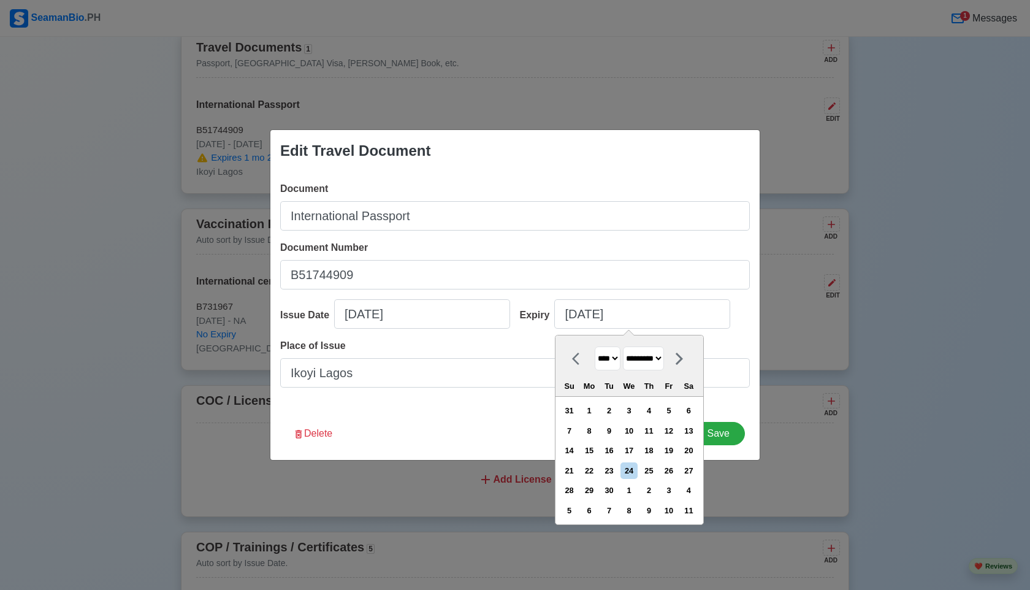
click at [617, 360] on select "**** **** **** **** **** **** **** **** **** **** **** **** **** **** **** ****…" at bounding box center [608, 358] width 26 height 24
select select "****"
click at [595, 346] on select "**** **** **** **** **** **** **** **** **** **** **** **** **** **** **** ****…" at bounding box center [608, 358] width 26 height 24
click at [597, 489] on div "24" at bounding box center [589, 490] width 17 height 17
type input "[DATE]"
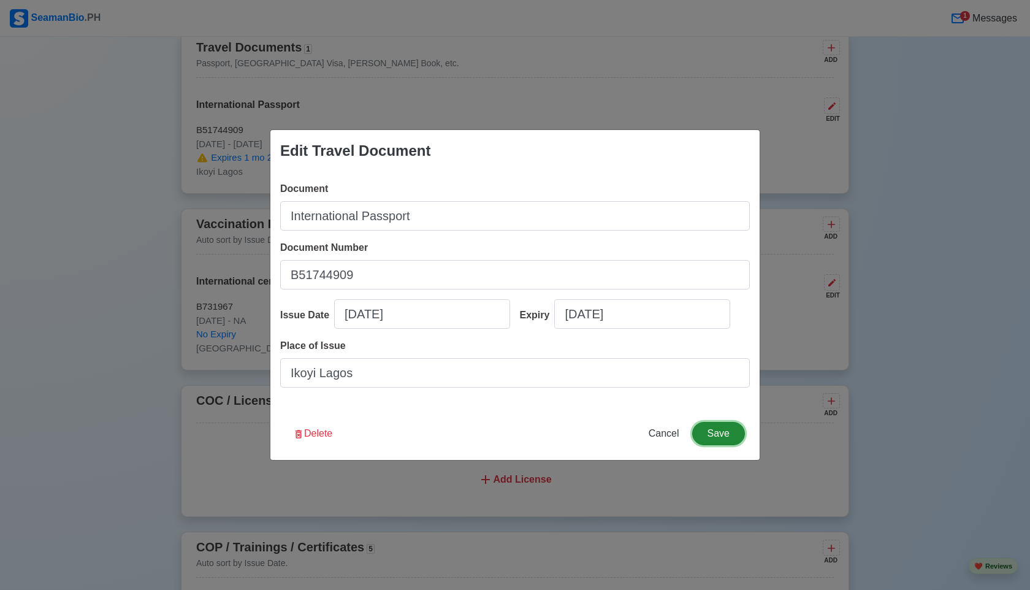
click at [719, 435] on button "Save" at bounding box center [718, 433] width 53 height 23
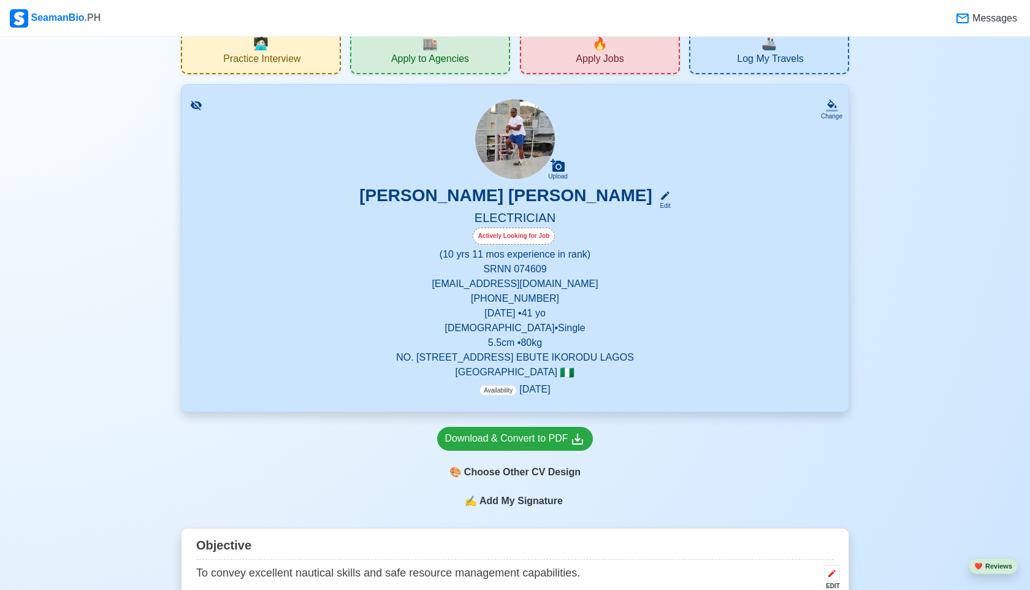
scroll to position [0, 0]
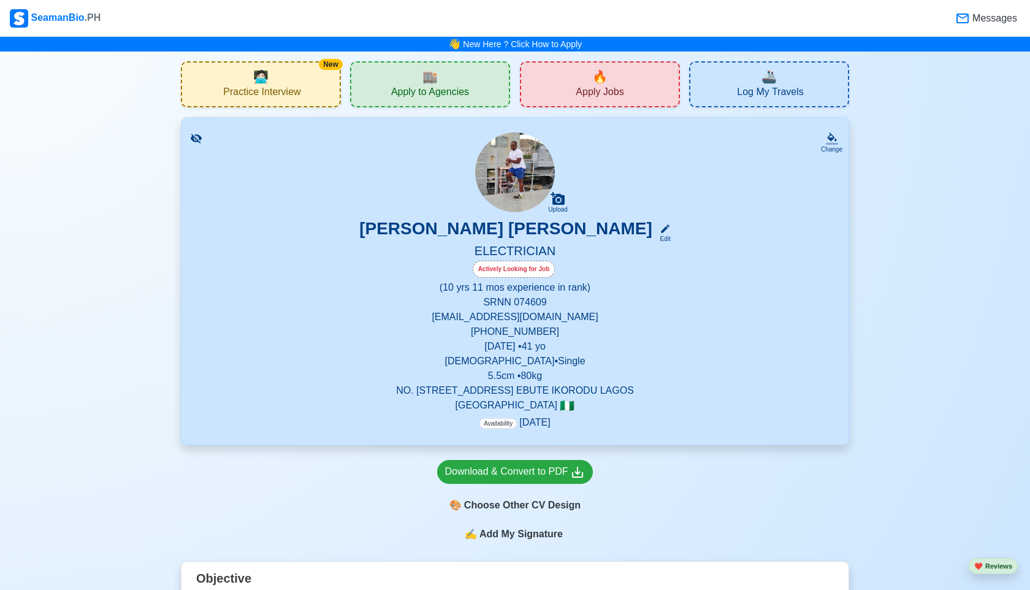
click at [579, 104] on div "🔥 Apply Jobs" at bounding box center [600, 84] width 160 height 46
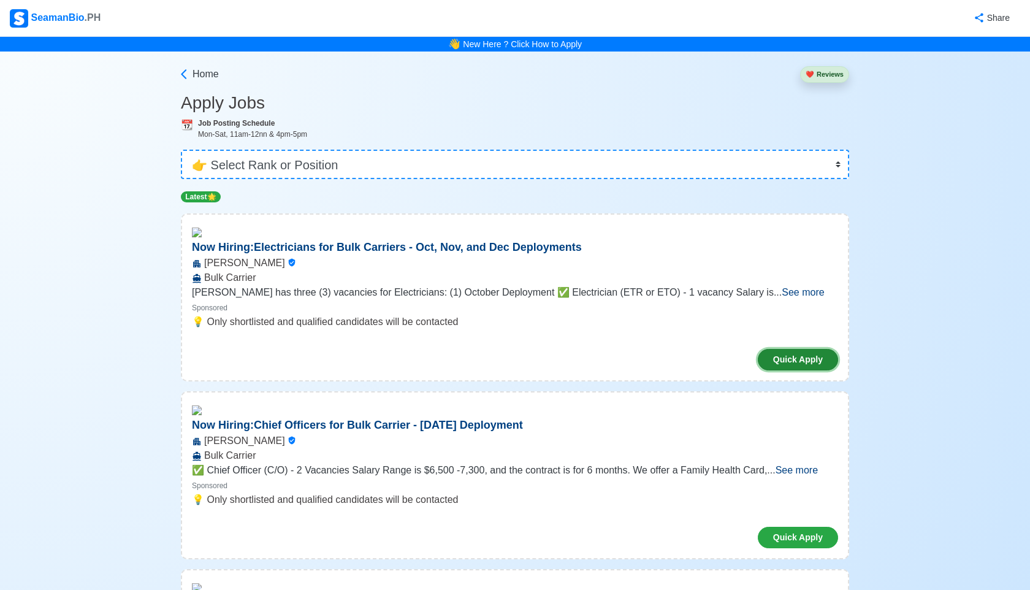
click at [803, 354] on button "Quick Apply" at bounding box center [798, 359] width 80 height 21
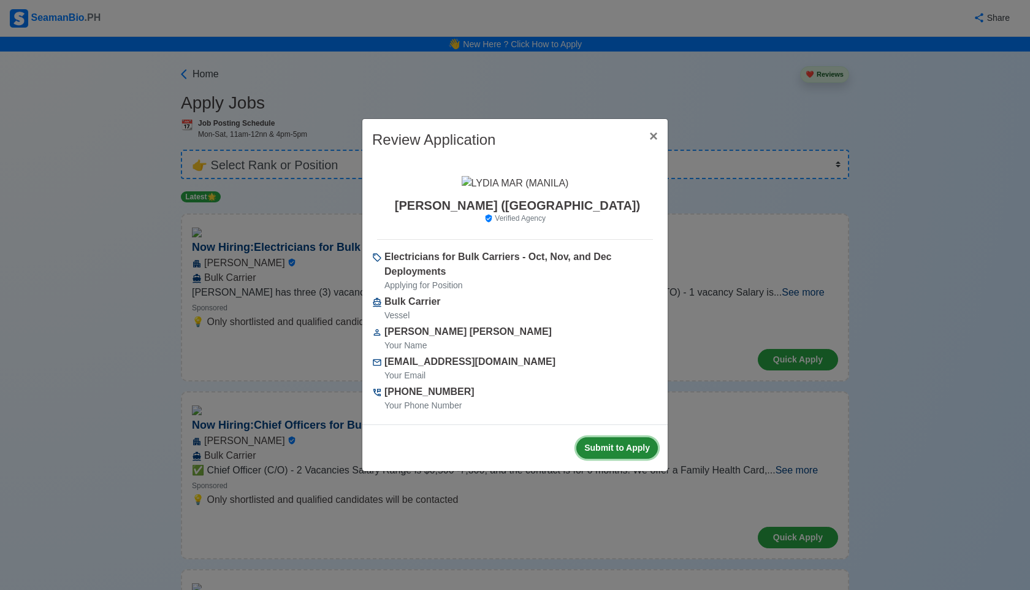
click at [657, 449] on button "Submit to Apply" at bounding box center [617, 447] width 82 height 21
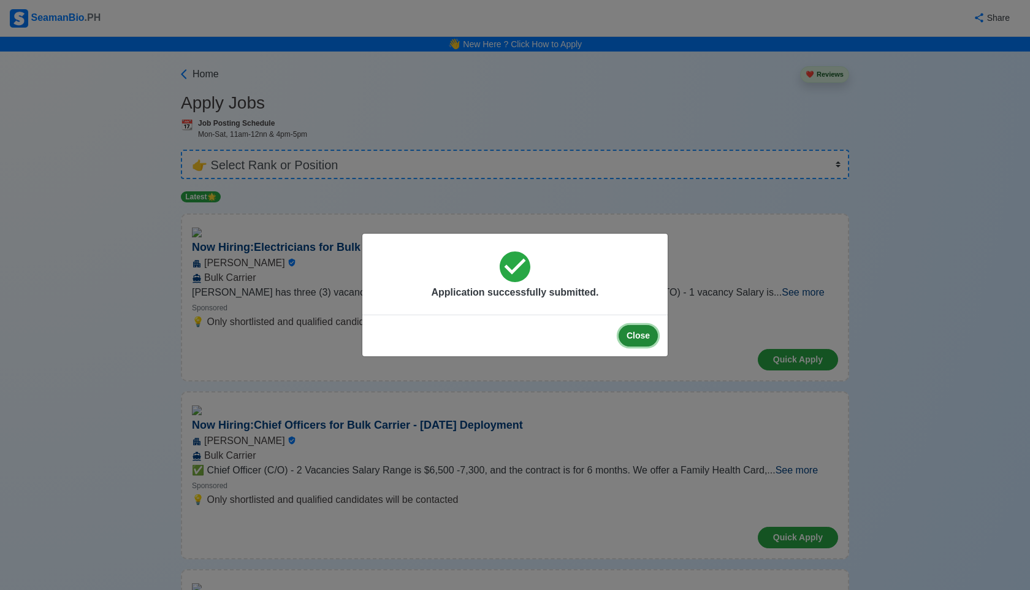
click at [631, 335] on button "Close" at bounding box center [638, 335] width 39 height 21
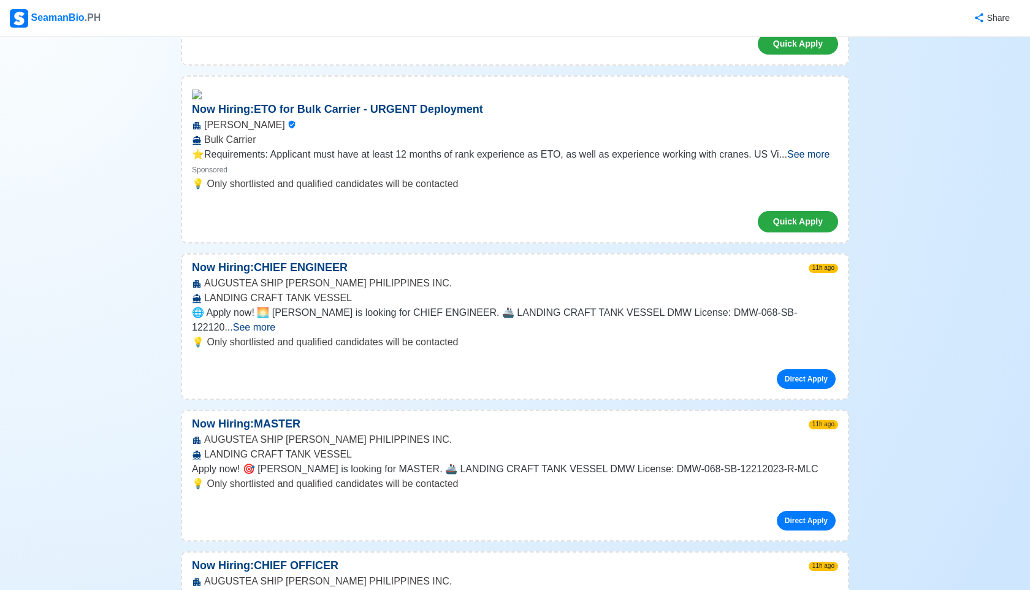
scroll to position [58, 0]
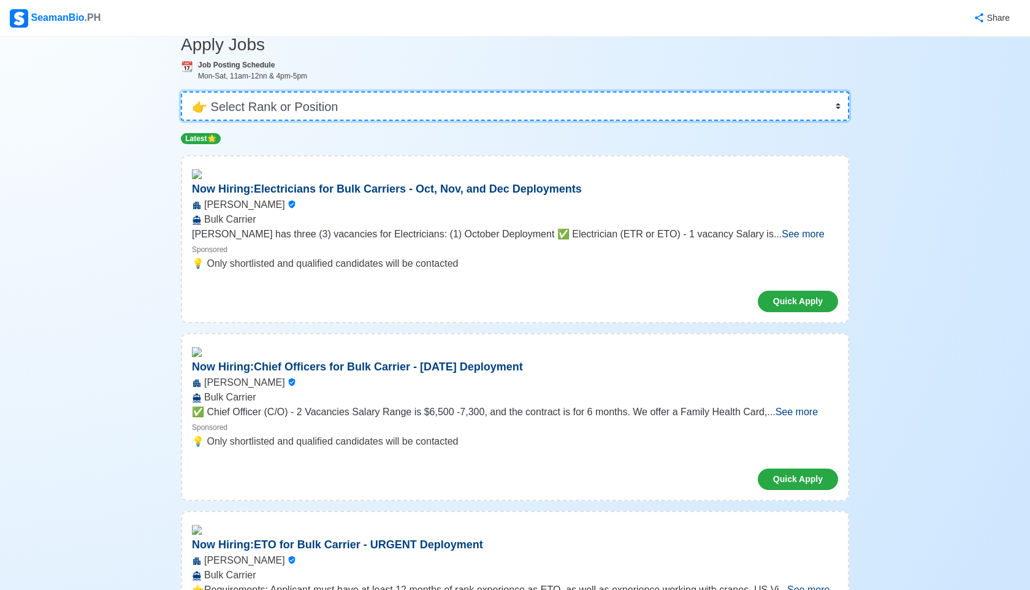
click at [833, 107] on select "👉 Select Rank or Position Master Chief Officer 2nd Officer 3rd Officer Junior O…" at bounding box center [515, 105] width 668 height 29
select select "Electrician"
click at [181, 121] on select "👉 Select Rank or Position Master Chief Officer 2nd Officer 3rd Officer Junior O…" at bounding box center [515, 105] width 668 height 29
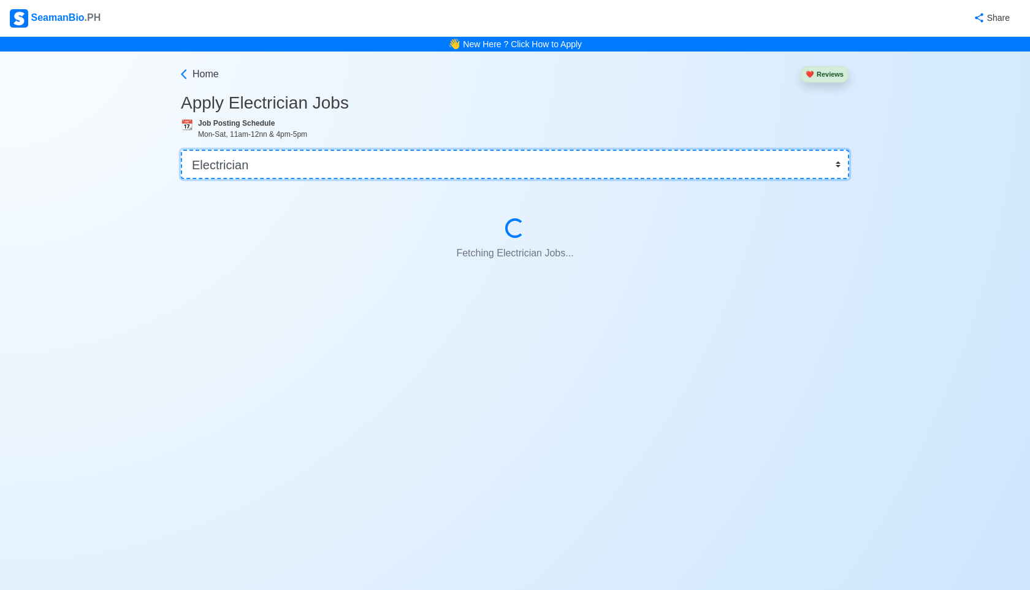
scroll to position [0, 0]
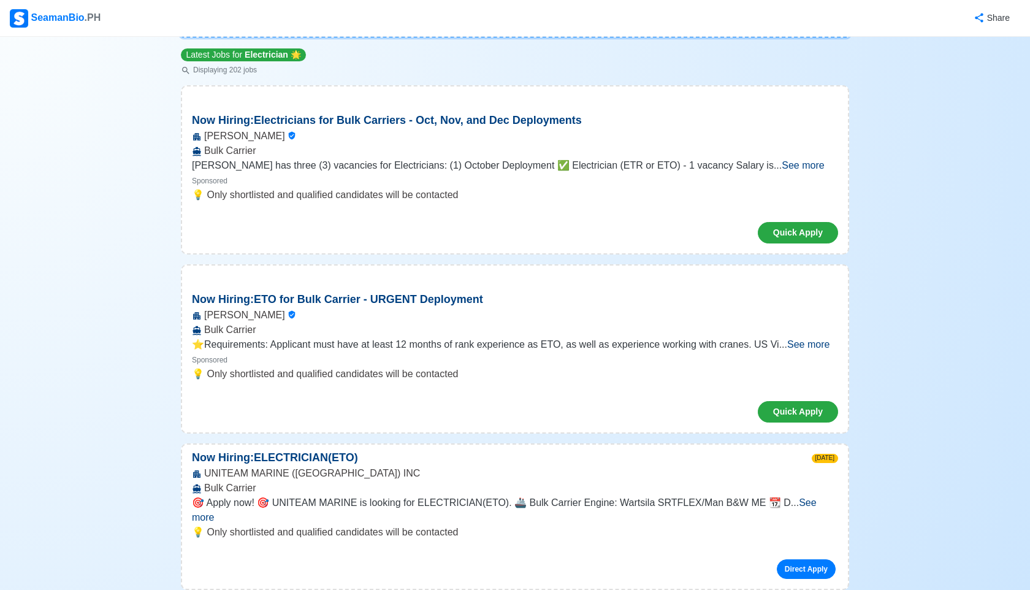
scroll to position [147, 0]
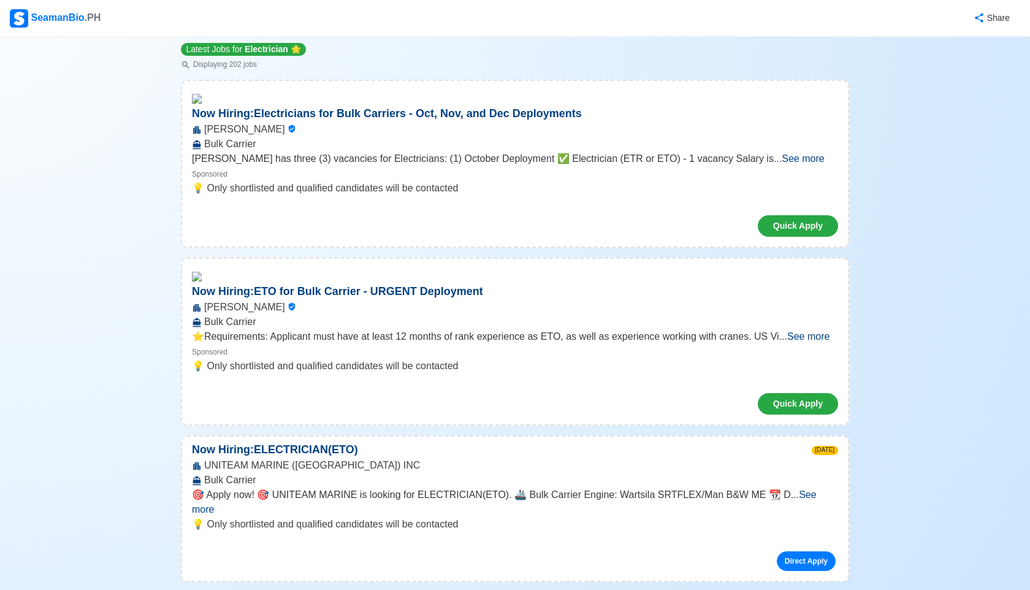
click at [805, 492] on span "See more" at bounding box center [504, 501] width 625 height 25
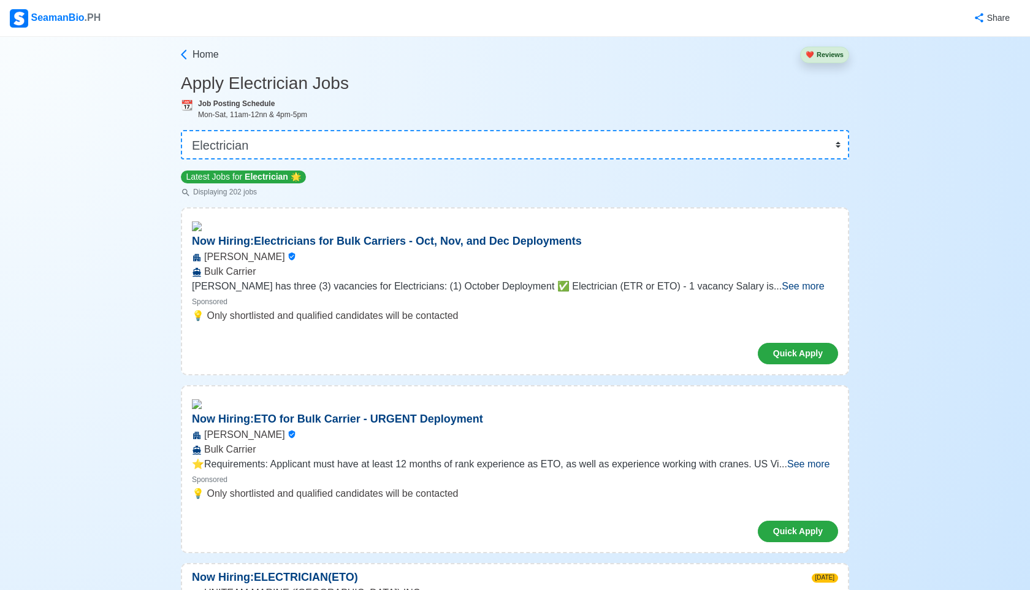
scroll to position [8, 0]
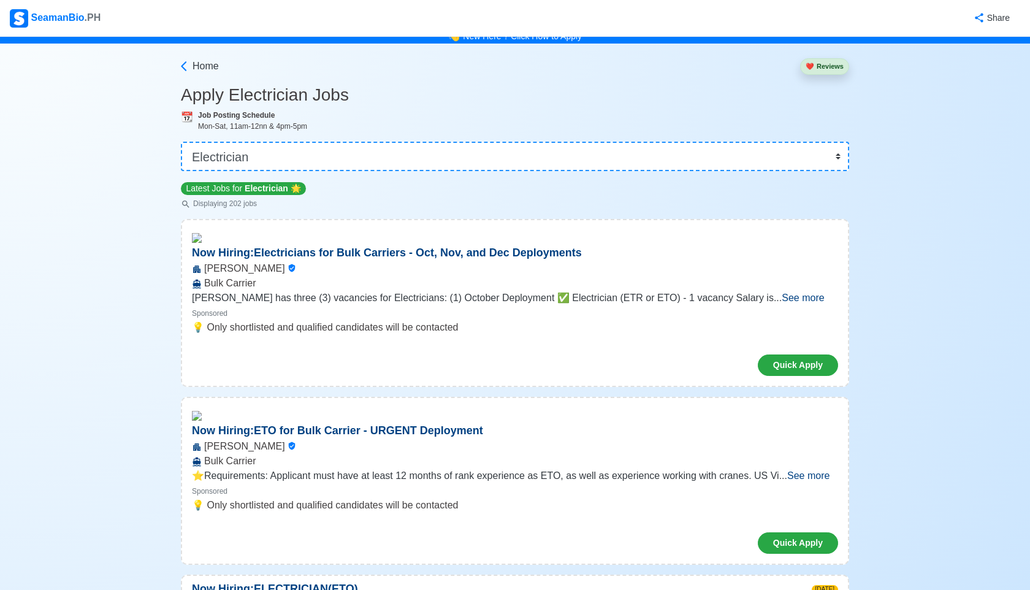
click at [765, 299] on span "[PERSON_NAME] has three (3) vacancies for Electricians: (1) October Deployment …" at bounding box center [483, 297] width 582 height 10
click at [790, 303] on span "See more" at bounding box center [803, 297] width 42 height 10
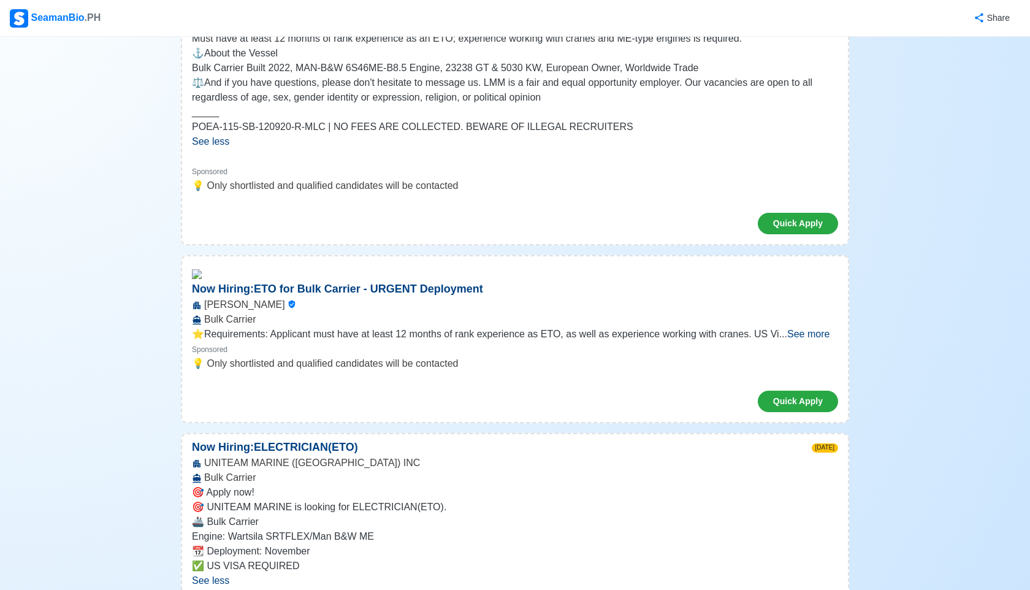
scroll to position [682, 0]
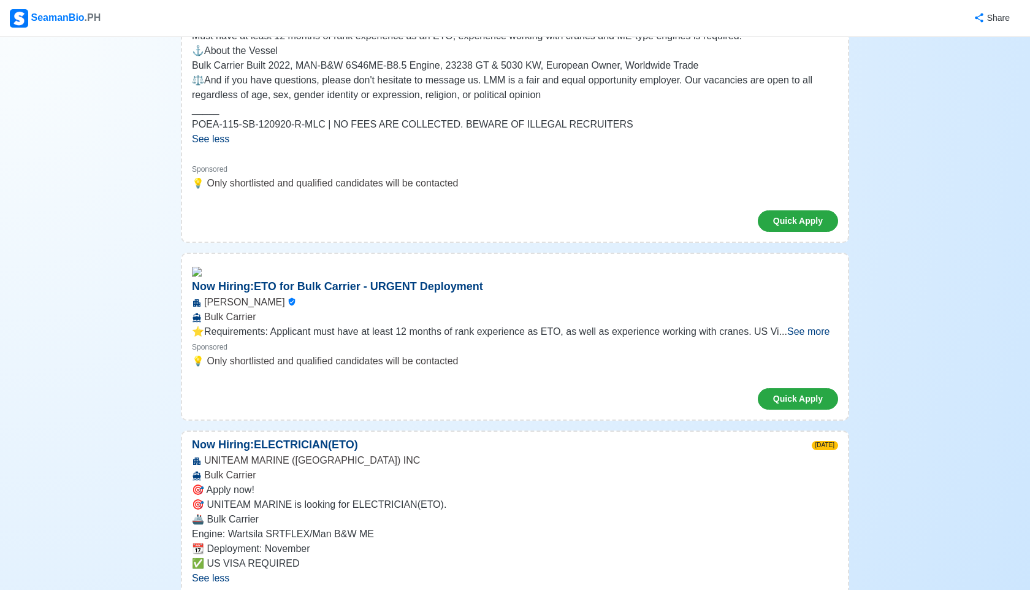
click at [822, 332] on span "See more" at bounding box center [808, 331] width 42 height 10
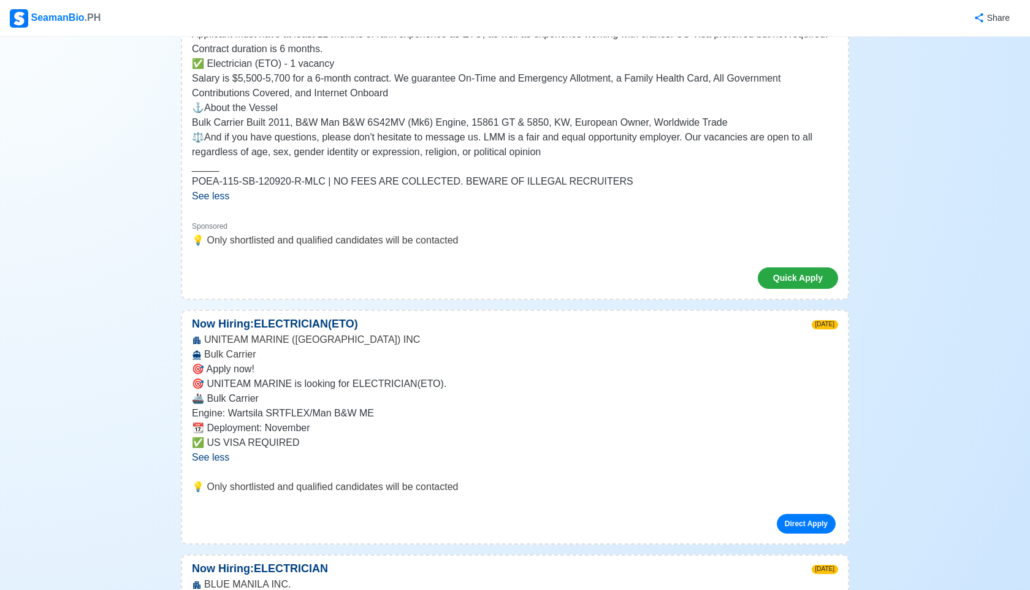
scroll to position [996, 0]
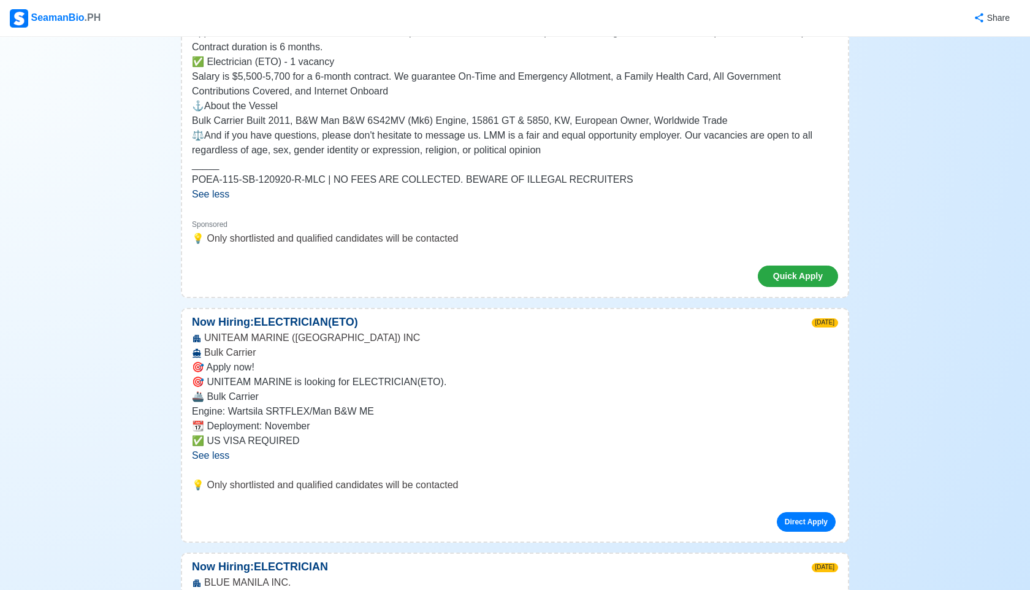
click at [205, 456] on span "See less" at bounding box center [210, 455] width 37 height 10
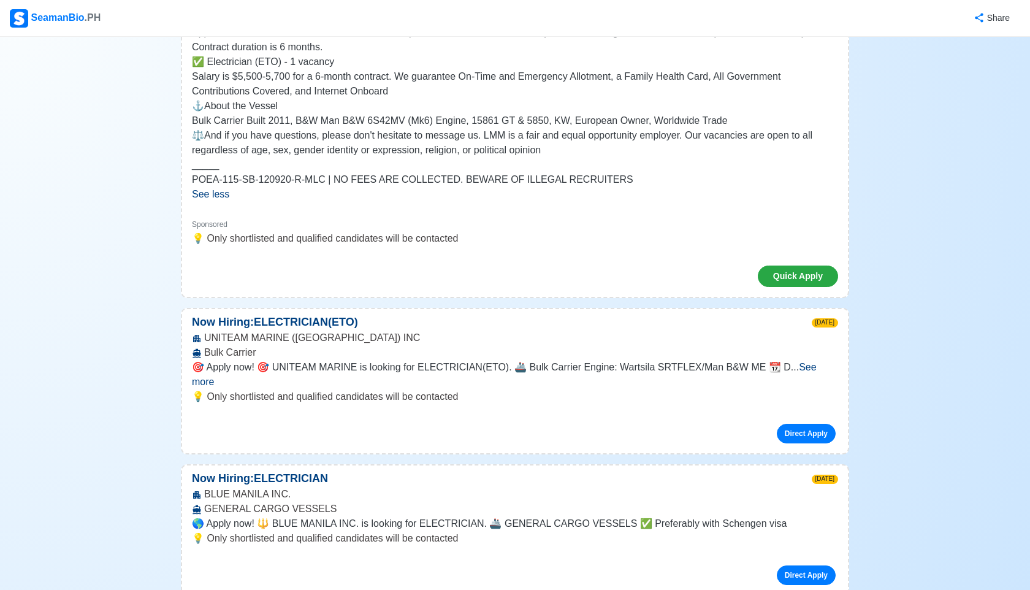
click at [795, 376] on span "See more" at bounding box center [504, 374] width 625 height 25
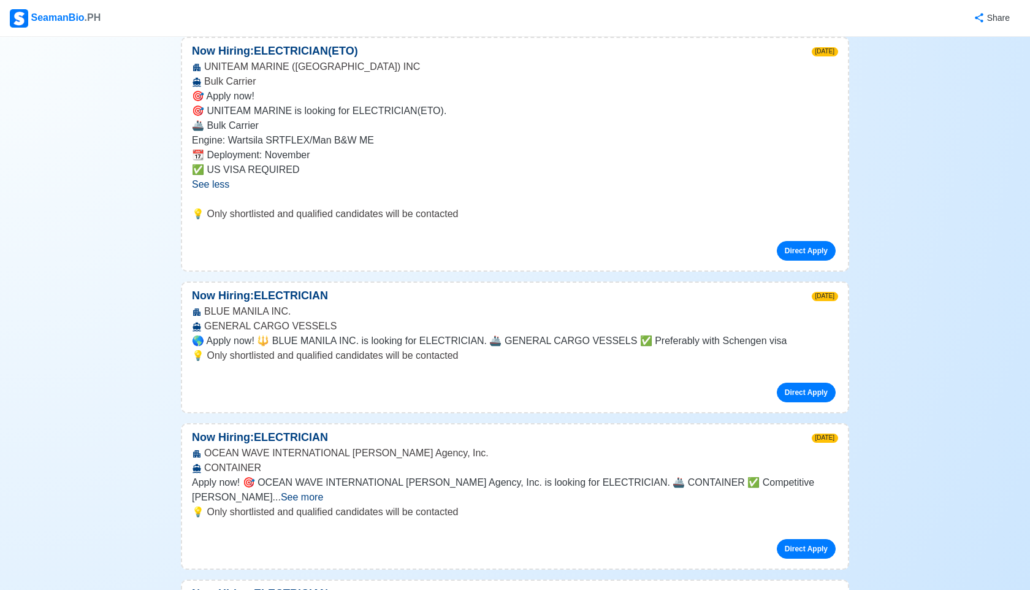
scroll to position [1269, 0]
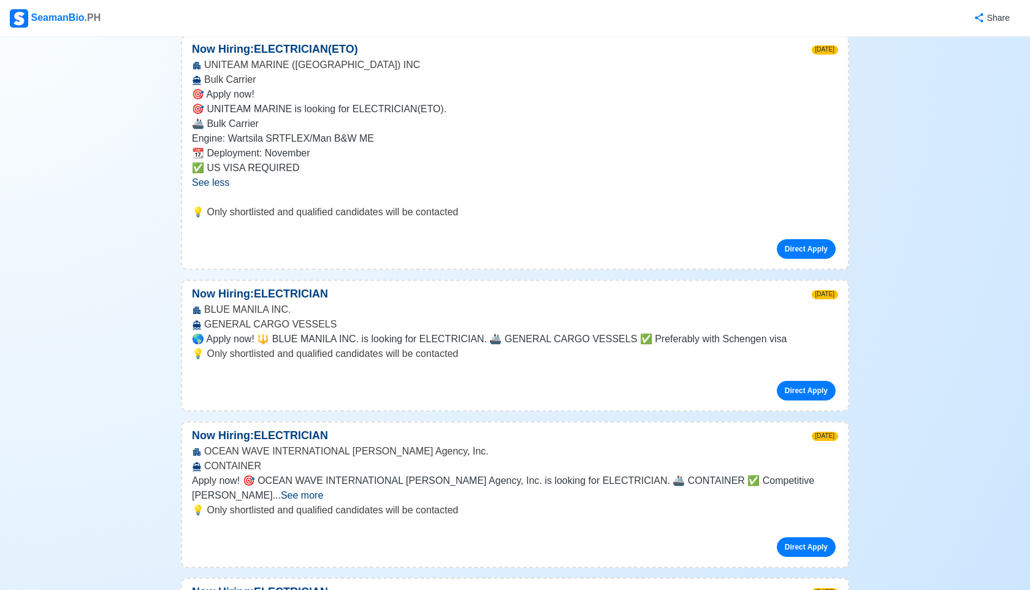
click at [323, 490] on span "See more" at bounding box center [302, 495] width 42 height 10
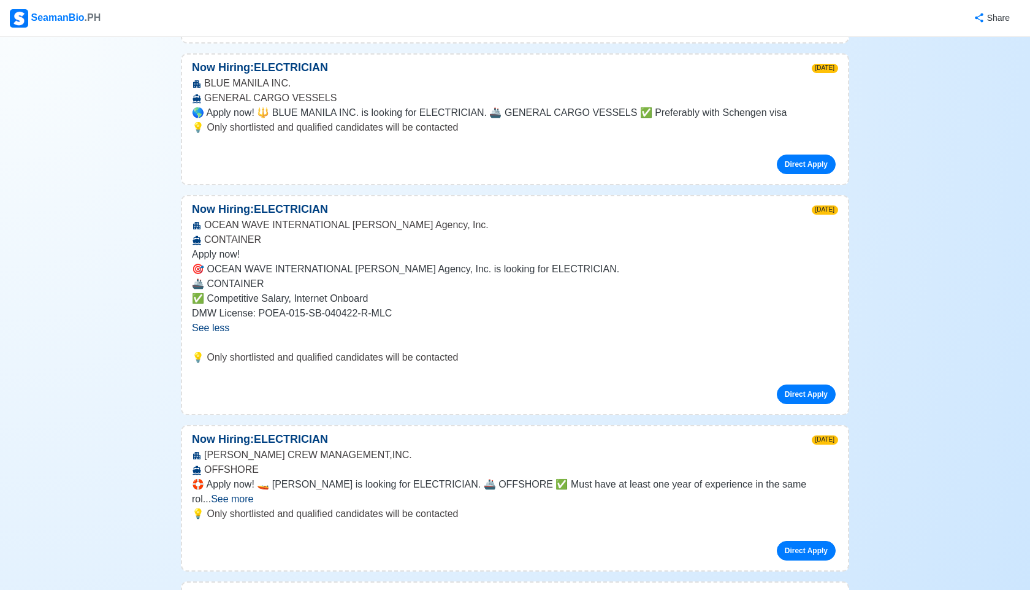
scroll to position [1497, 0]
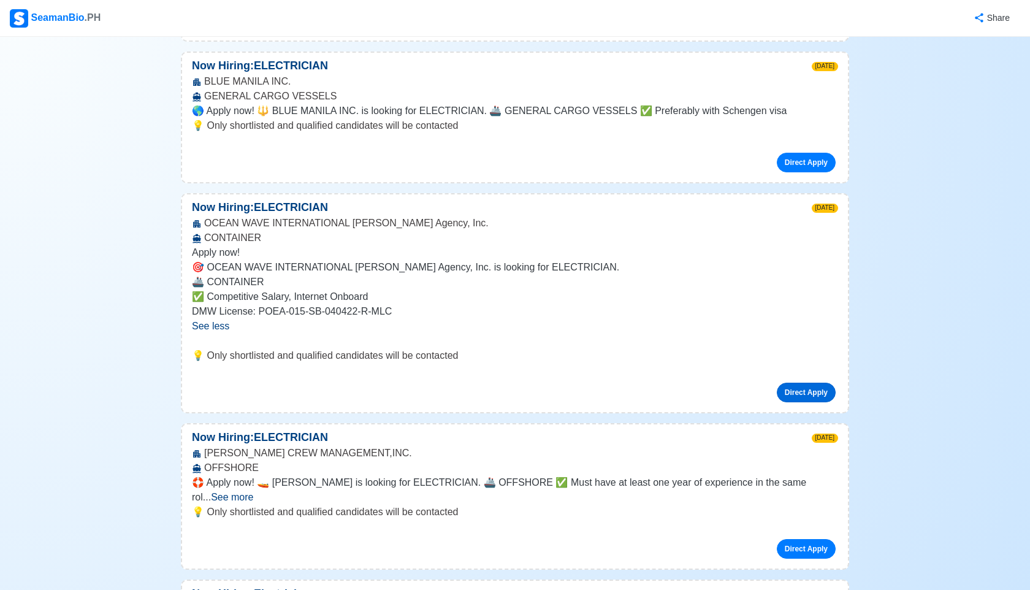
click at [789, 397] on link "Direct Apply" at bounding box center [806, 393] width 59 height 20
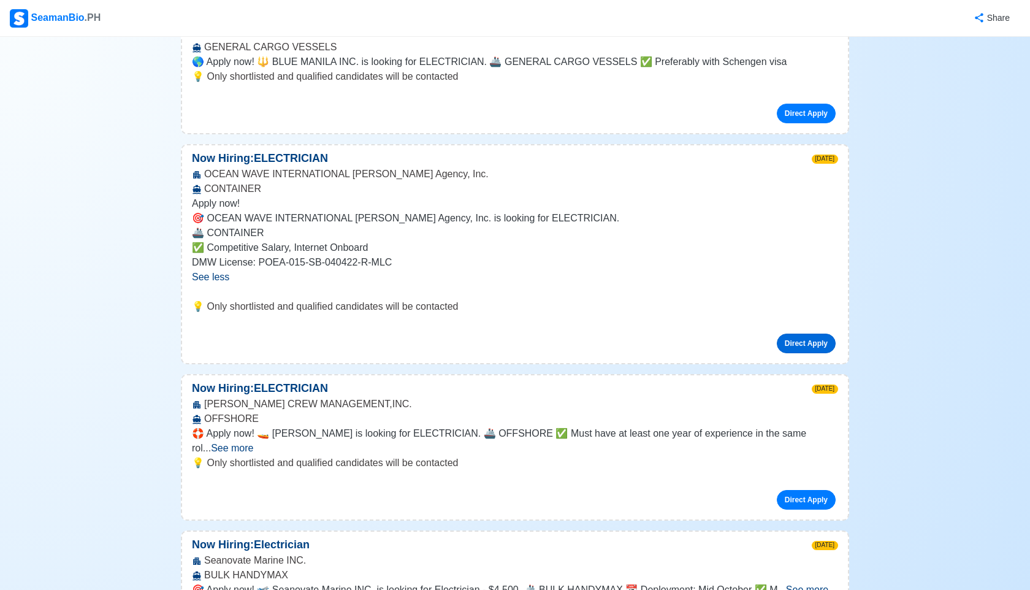
scroll to position [1547, 0]
click at [253, 441] on span "See more" at bounding box center [232, 446] width 42 height 10
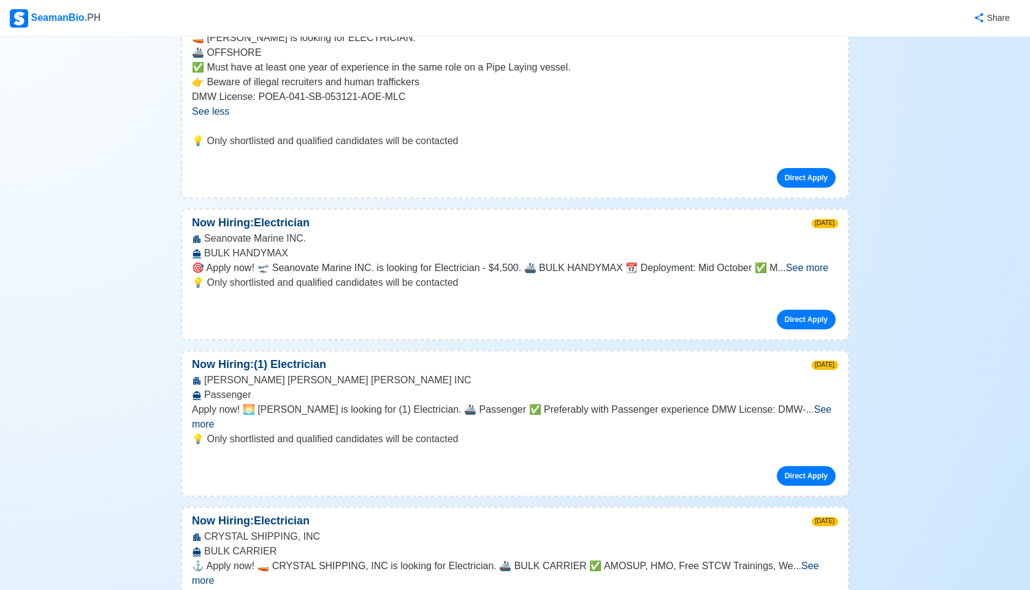
scroll to position [1968, 0]
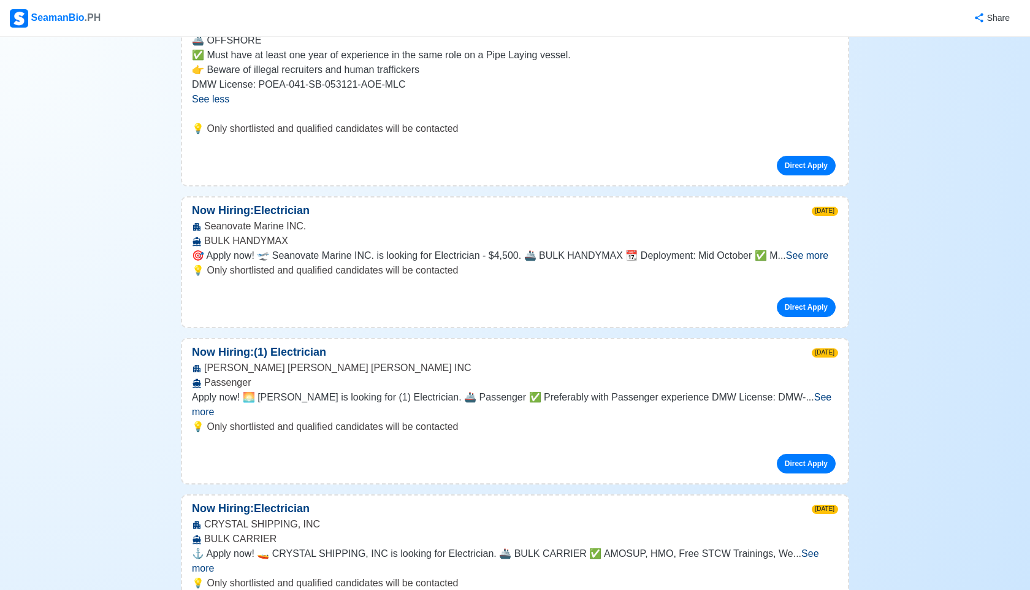
click at [808, 254] on span "See more" at bounding box center [807, 255] width 42 height 10
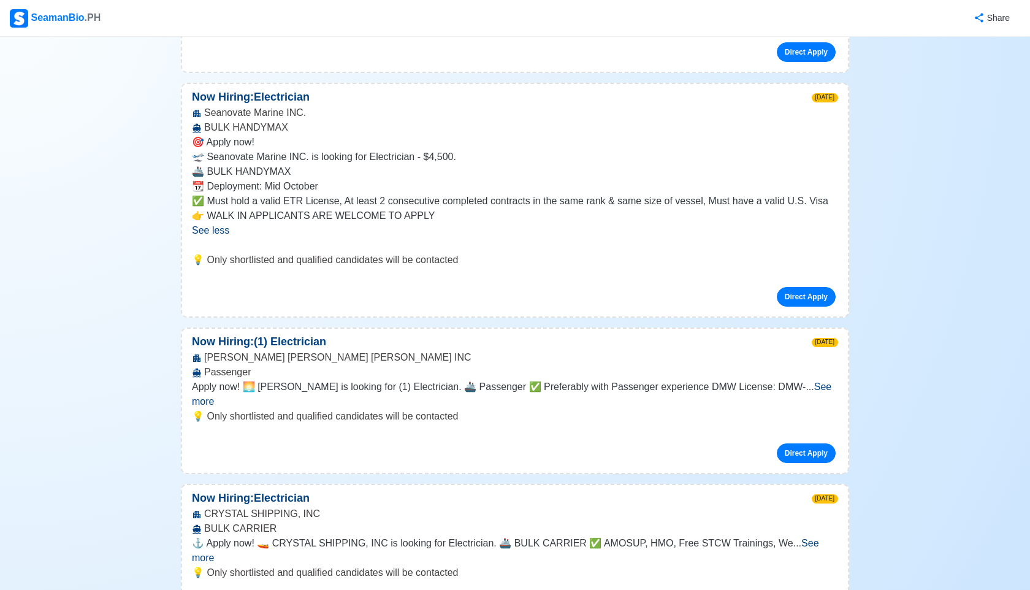
scroll to position [2086, 0]
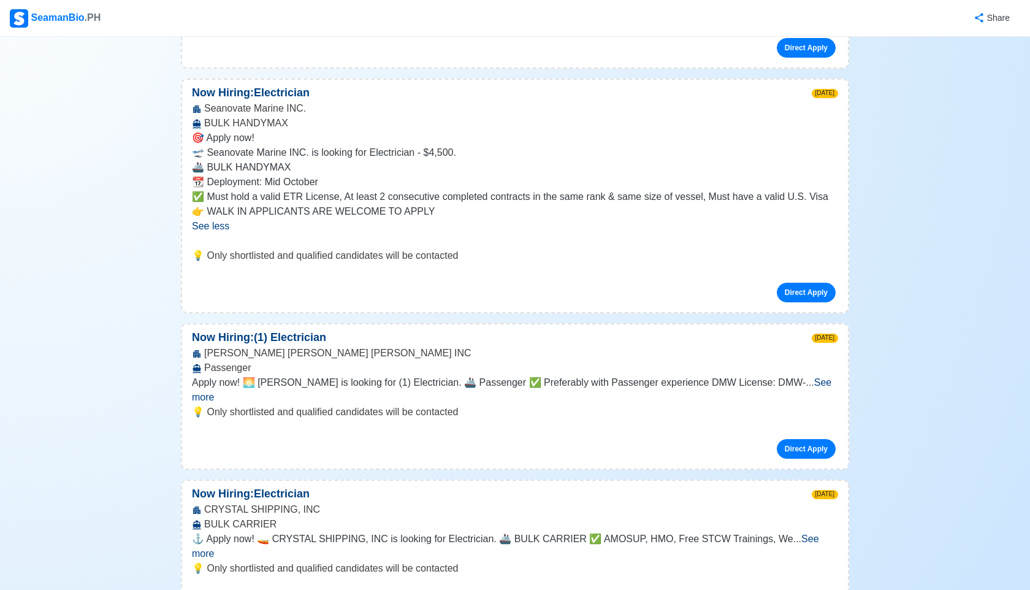
click at [800, 389] on span "See more" at bounding box center [512, 389] width 640 height 25
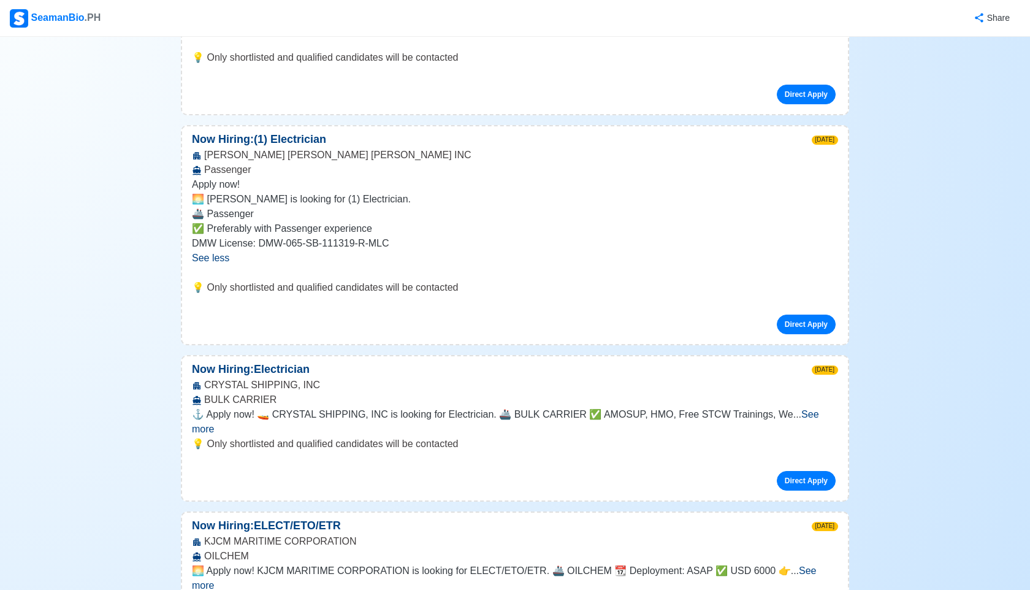
scroll to position [2287, 0]
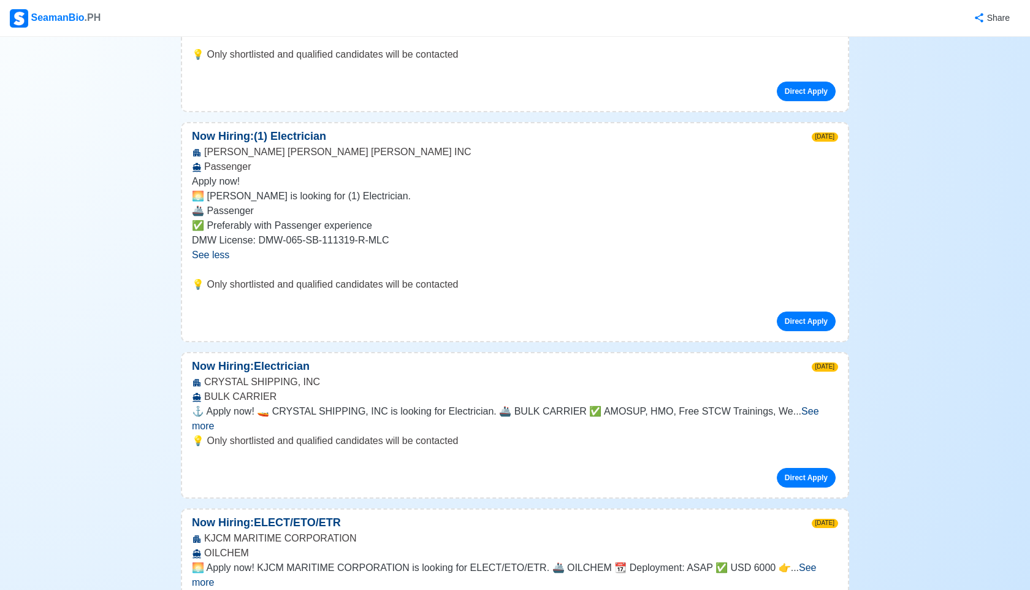
click at [803, 408] on div "⚓ Apply now! 🚤 CRYSTAL SHIPPING, INC is looking for Electrician. 🚢 BULK CARRIER…" at bounding box center [515, 418] width 646 height 29
click at [804, 418] on span "See more" at bounding box center [505, 418] width 627 height 25
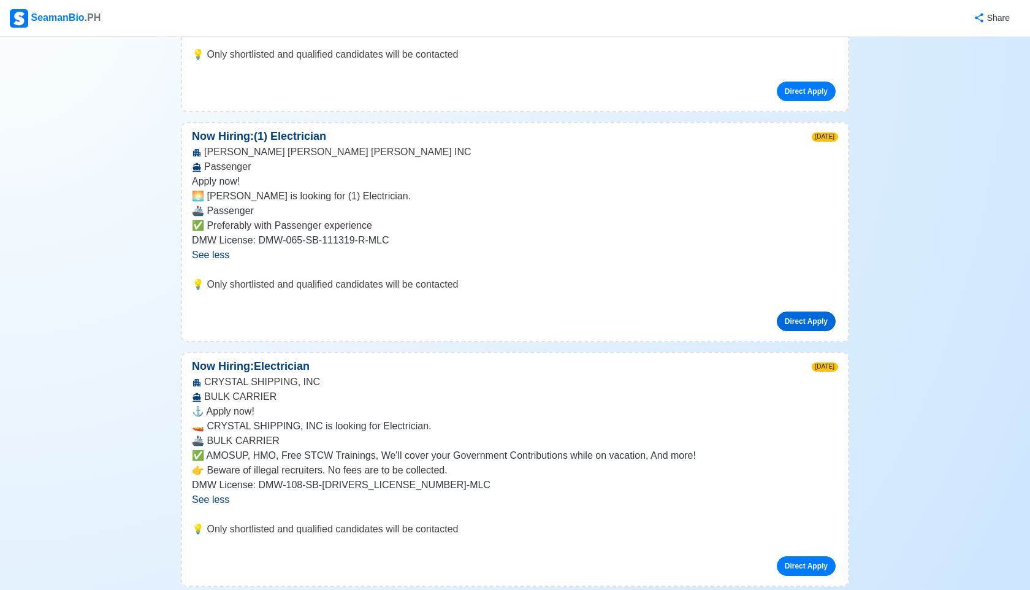
click at [797, 322] on link "Direct Apply" at bounding box center [806, 321] width 59 height 20
